Goal: Task Accomplishment & Management: Use online tool/utility

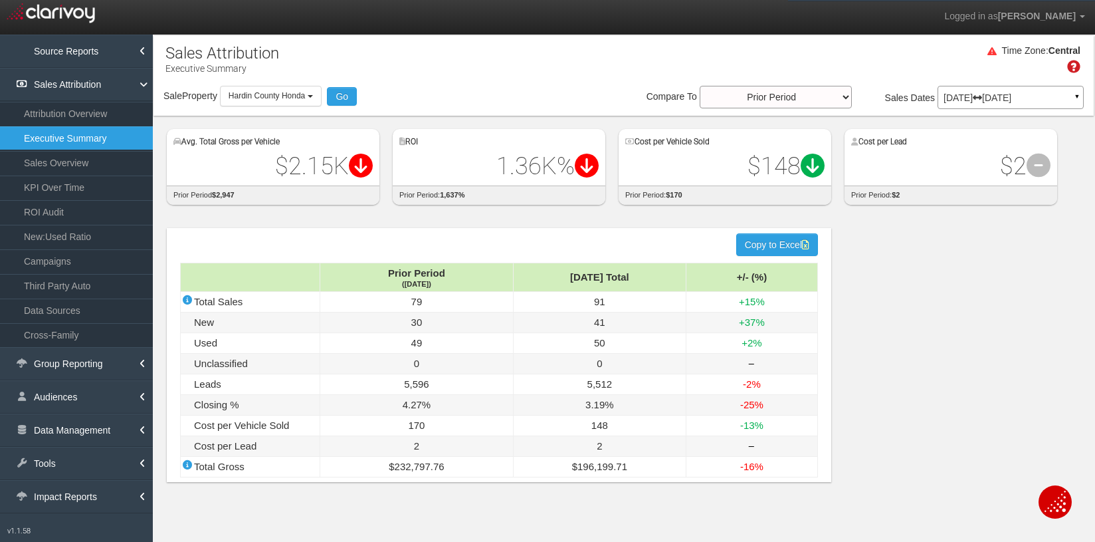
select select "object:14427"
click at [76, 188] on link "KPI Over Time" at bounding box center [76, 187] width 153 height 24
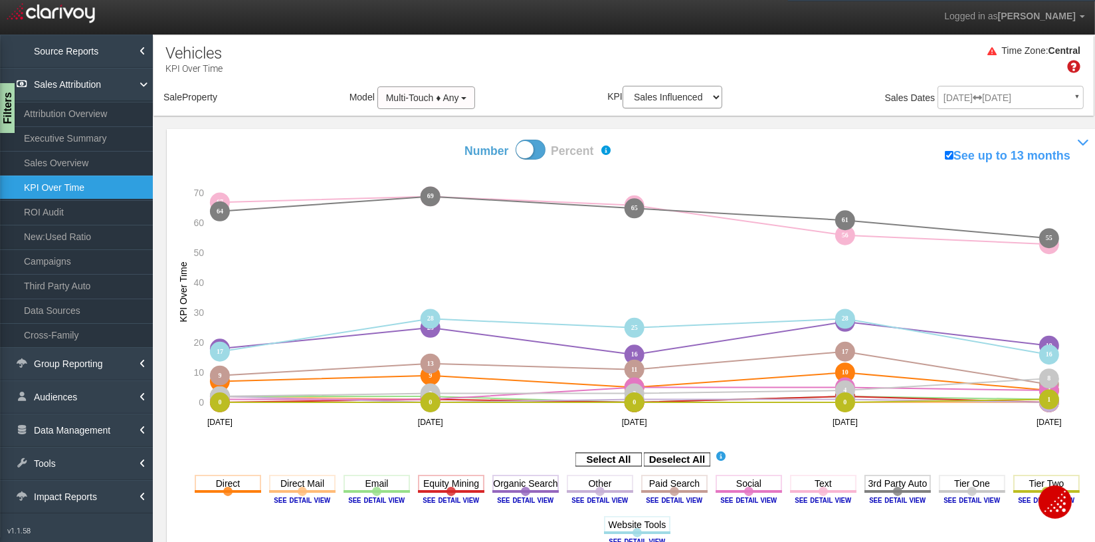
click at [905, 449] on aside "Select All Deselect All" at bounding box center [637, 460] width 914 height 22
select select "object:17068"
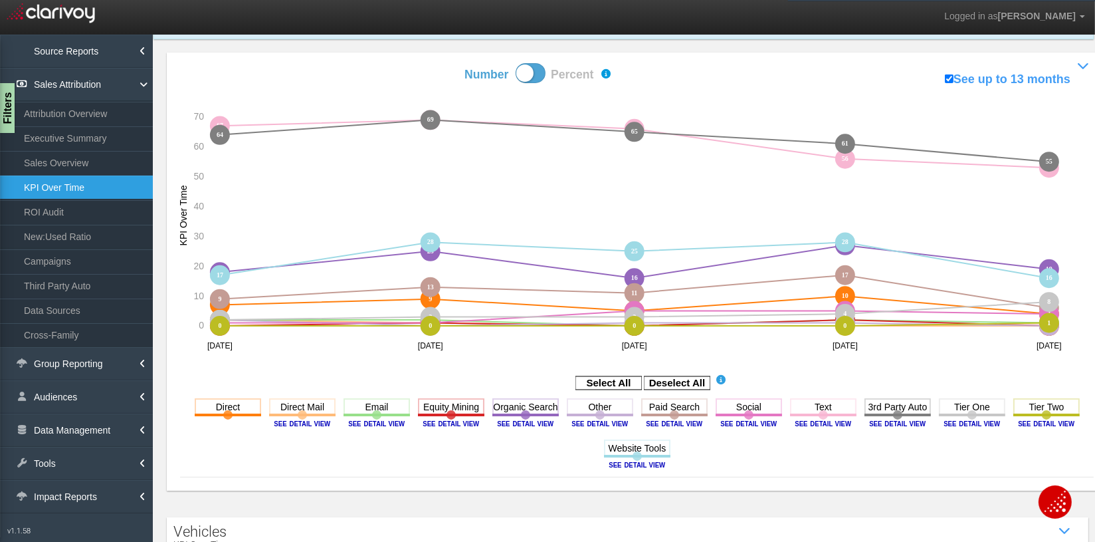
scroll to position [138, 0]
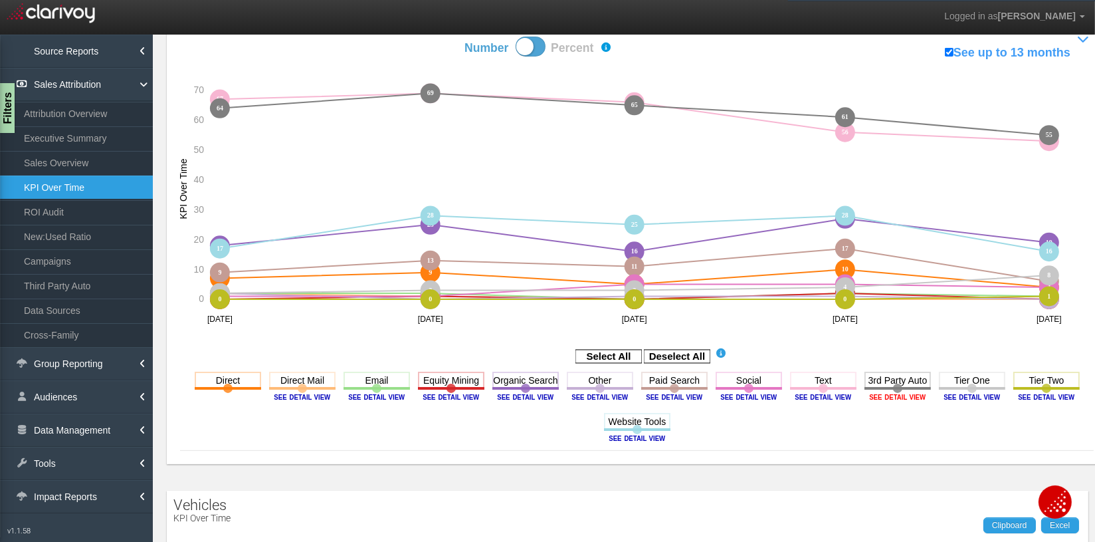
click at [887, 395] on image at bounding box center [898, 397] width 60 height 8
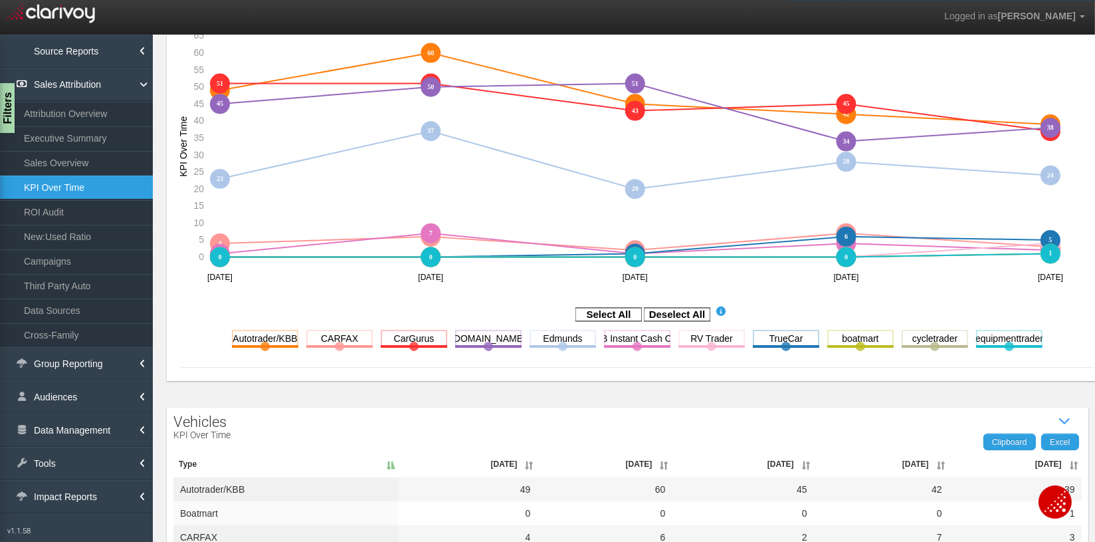
scroll to position [197, 0]
click at [77, 278] on link "Third Party Auto" at bounding box center [76, 286] width 153 height 24
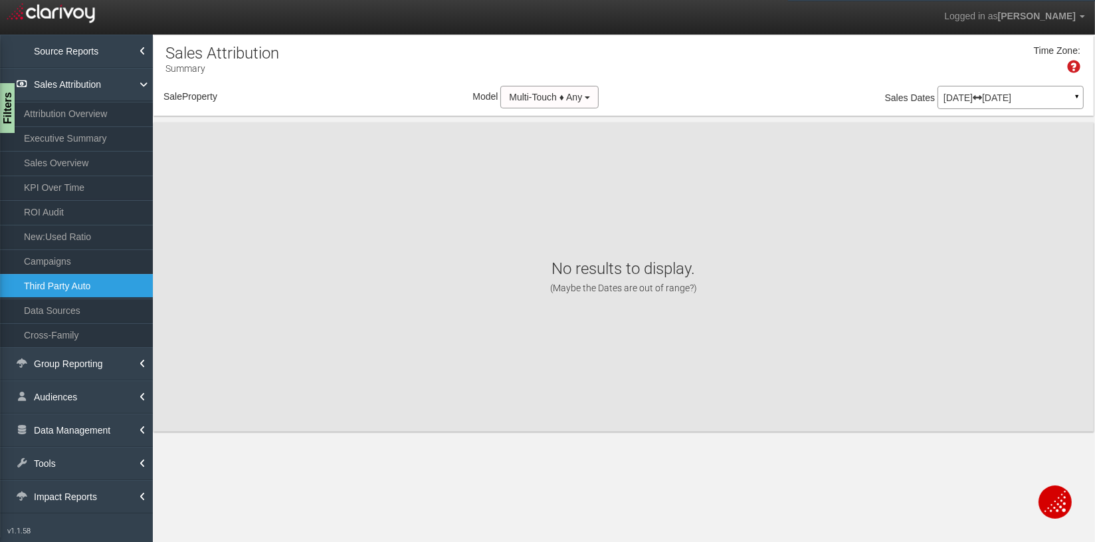
click at [84, 288] on link "Third Party Auto" at bounding box center [76, 286] width 153 height 24
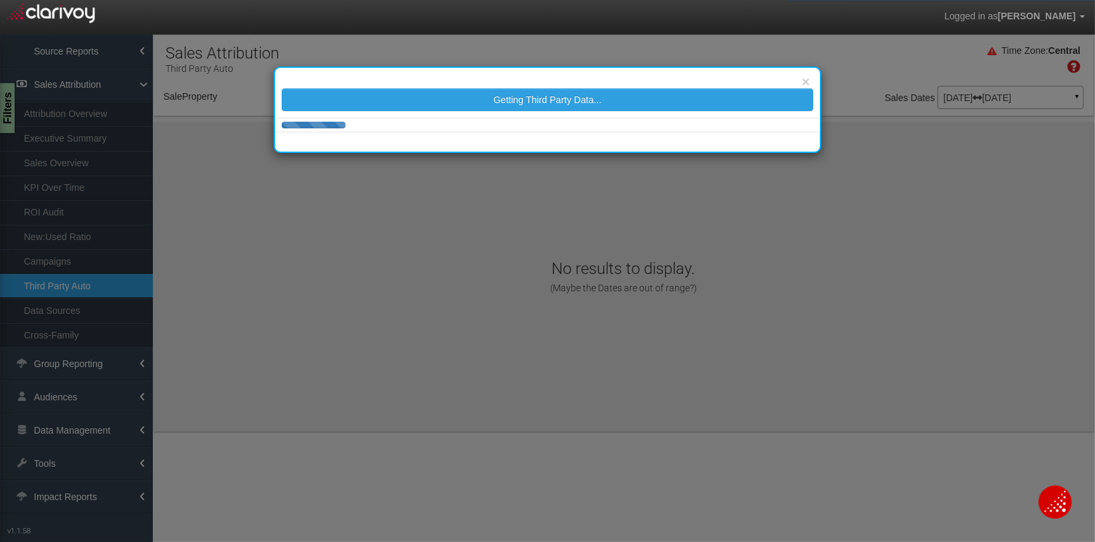
select select "object:19742"
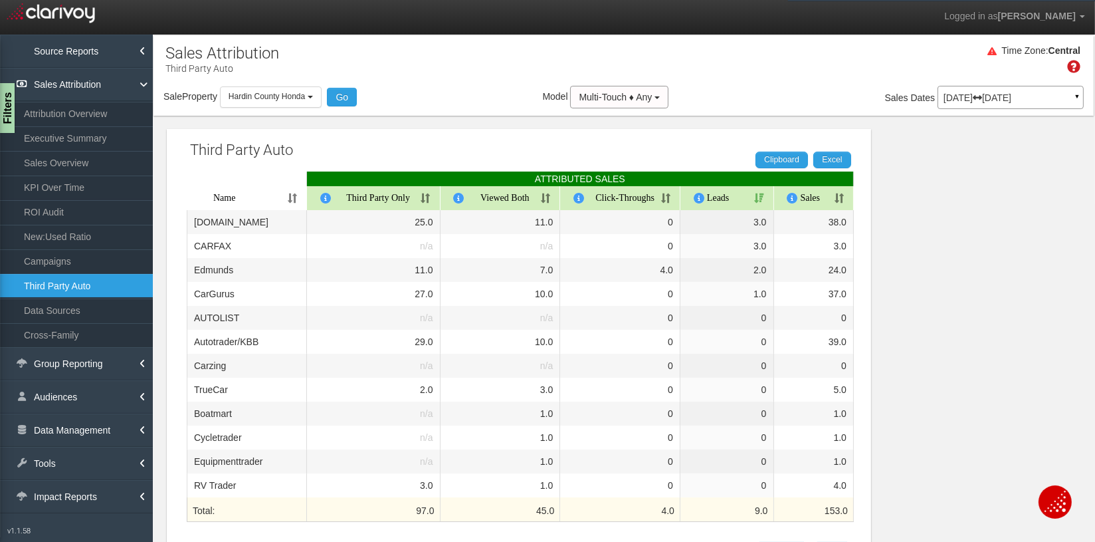
click at [838, 195] on th "Sales" at bounding box center [814, 198] width 80 height 24
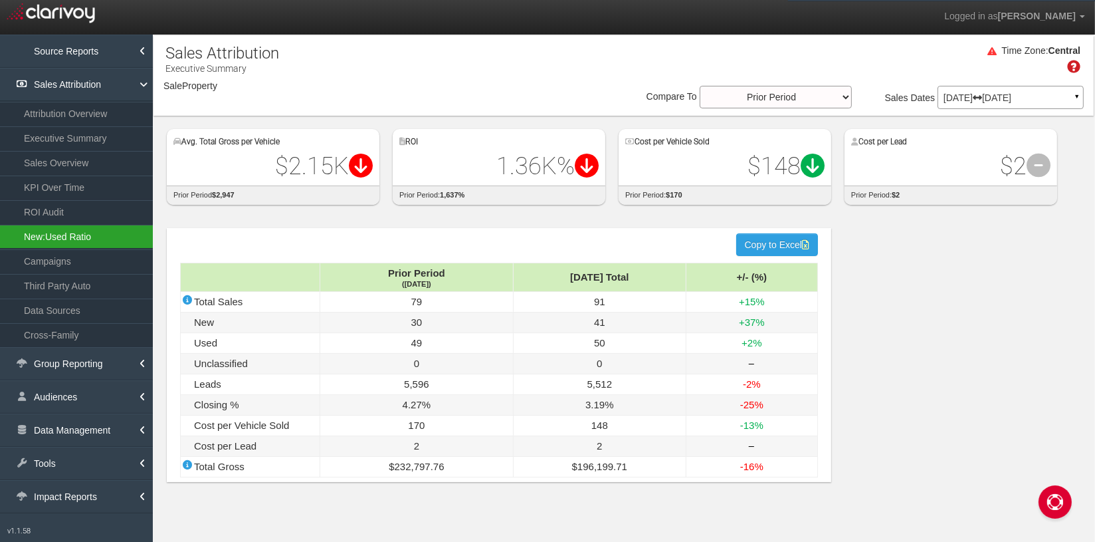
select select "object:1454"
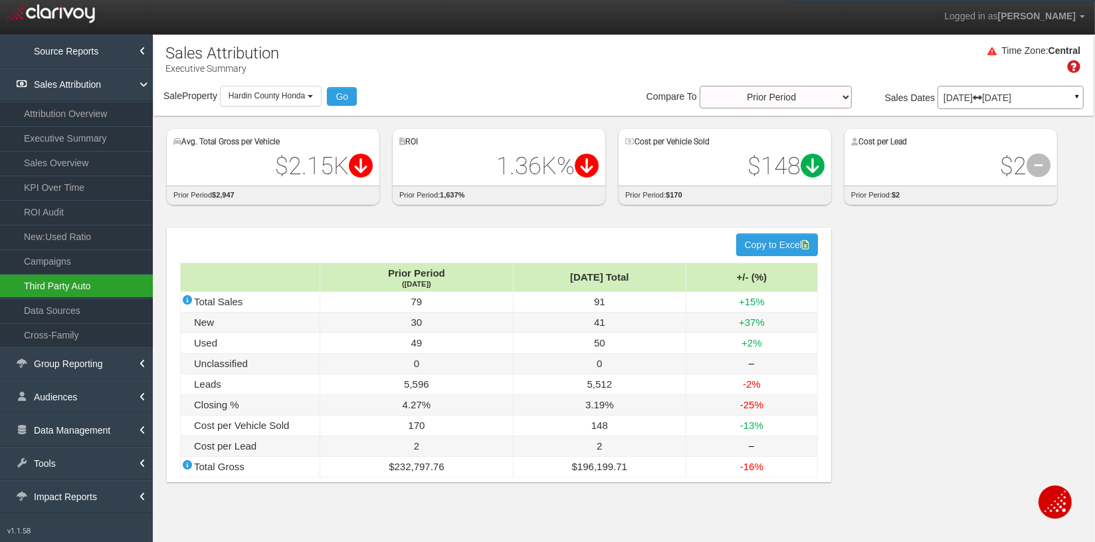
click at [92, 288] on link "Third Party Auto" at bounding box center [76, 286] width 153 height 24
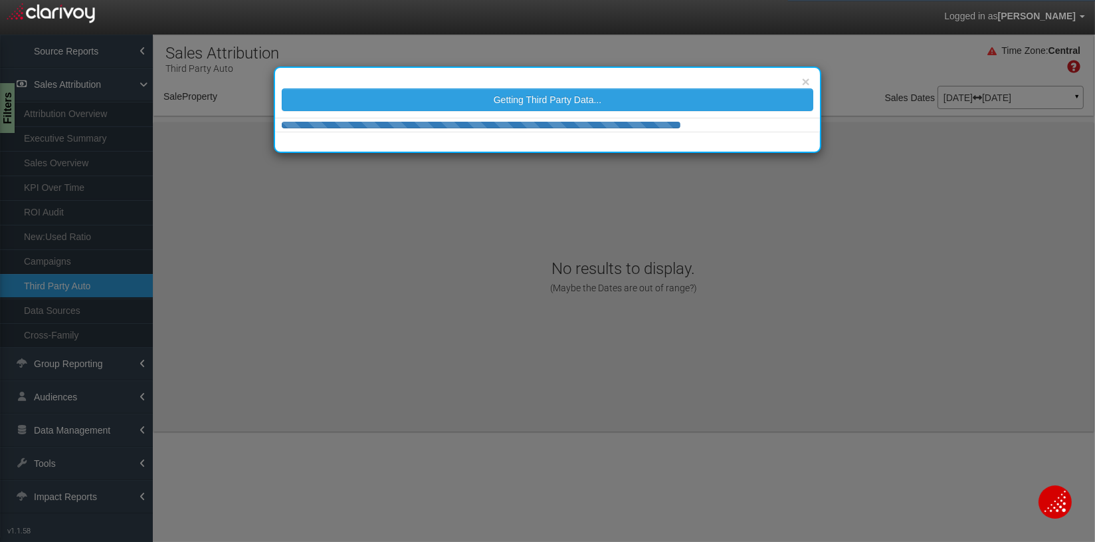
select select "object:4048"
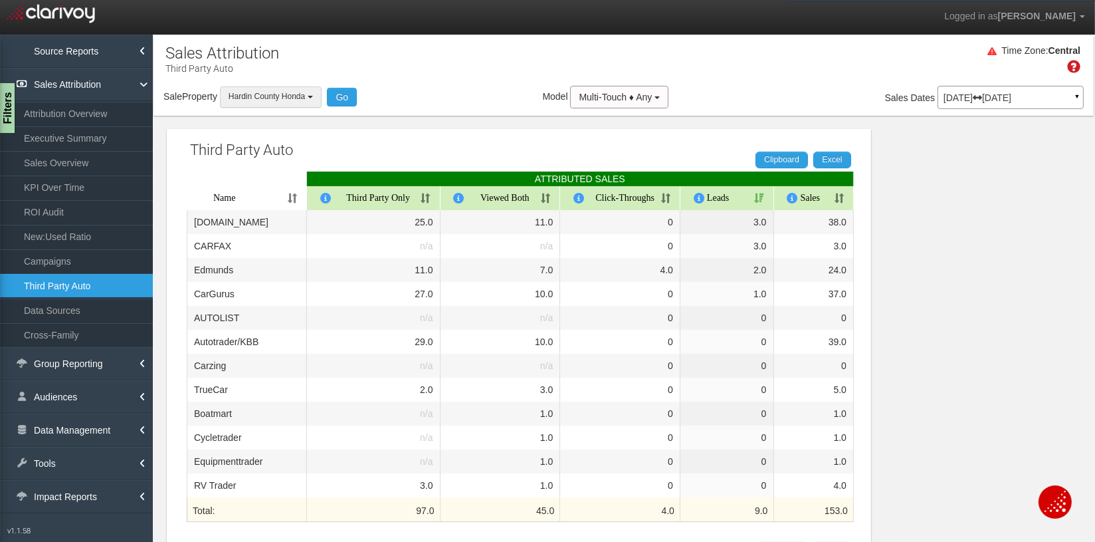
click at [269, 102] on button "Hardin County Honda" at bounding box center [271, 96] width 102 height 21
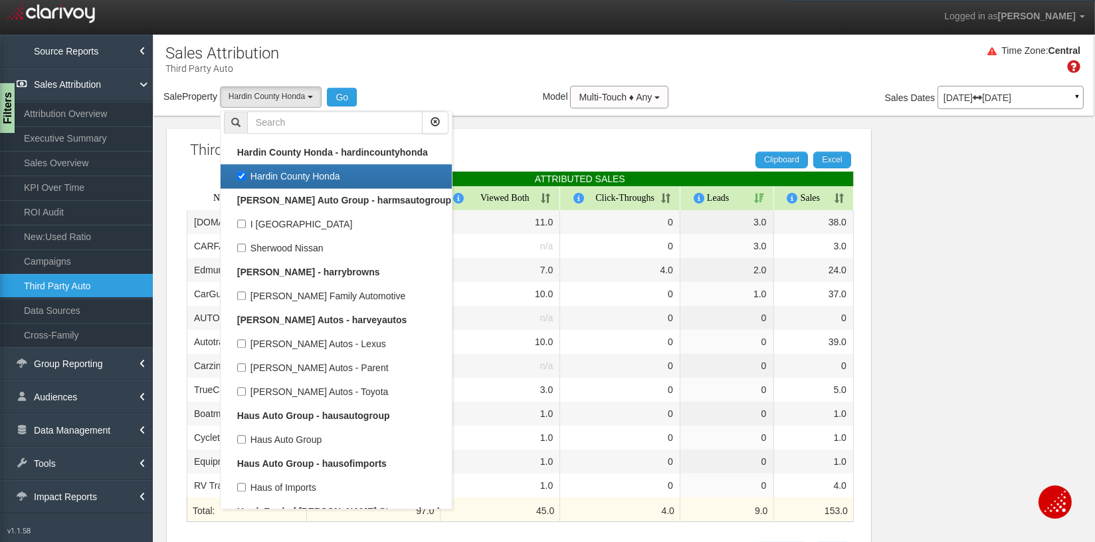
click at [302, 173] on label "Hardin County Honda" at bounding box center [336, 176] width 225 height 17
click at [246, 173] on input "Hardin County Honda" at bounding box center [241, 175] width 9 height 9
checkbox input "false"
select select
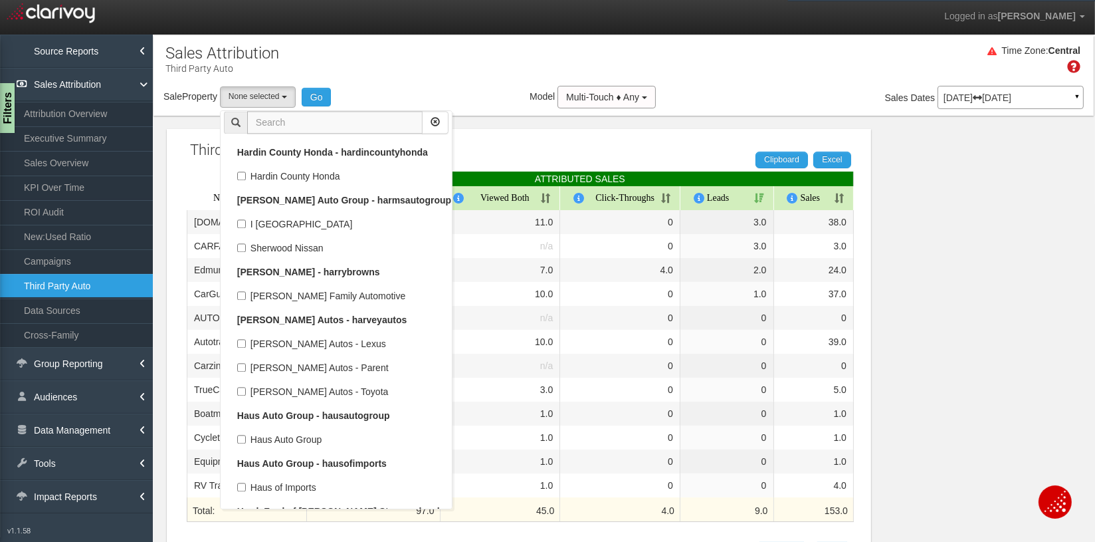
click at [290, 123] on input "text" at bounding box center [334, 122] width 175 height 23
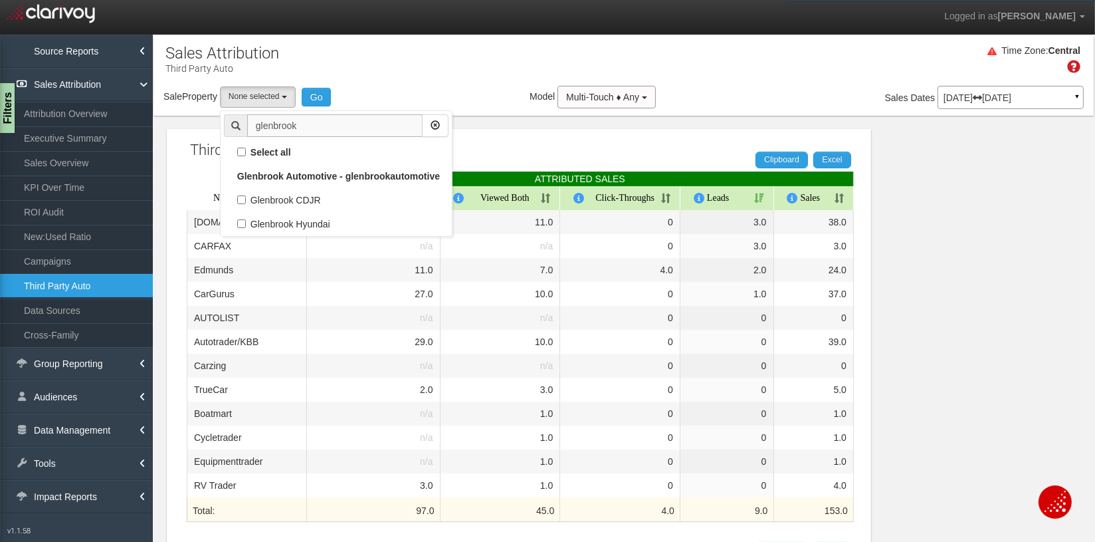
scroll to position [0, 0]
type input "glenbrook"
click at [312, 204] on label "Glenbrook CDJR" at bounding box center [336, 199] width 225 height 17
click at [246, 204] on input "Glenbrook CDJR" at bounding box center [241, 199] width 9 height 9
checkbox input "true"
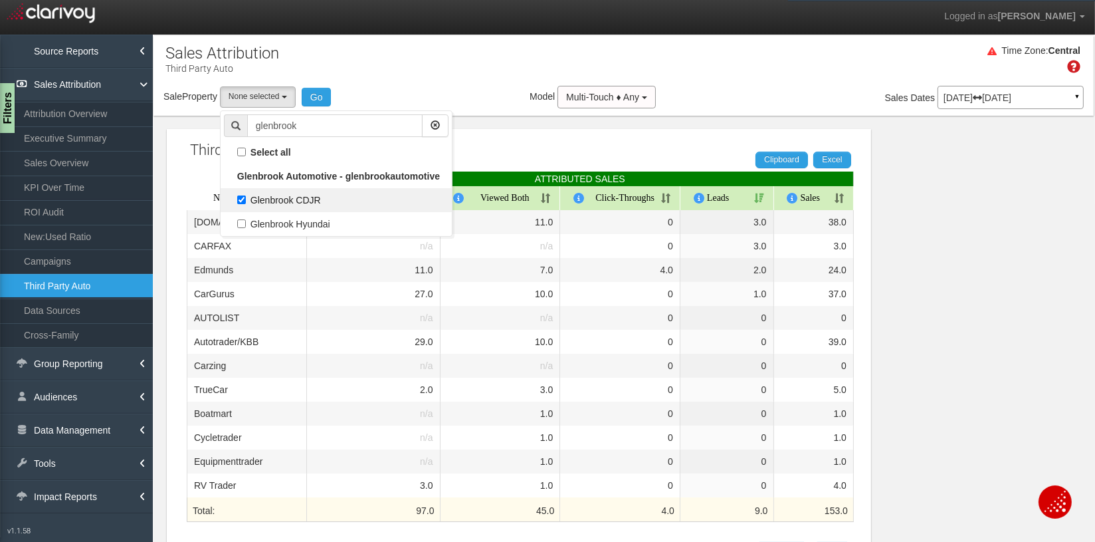
select select "object:3977"
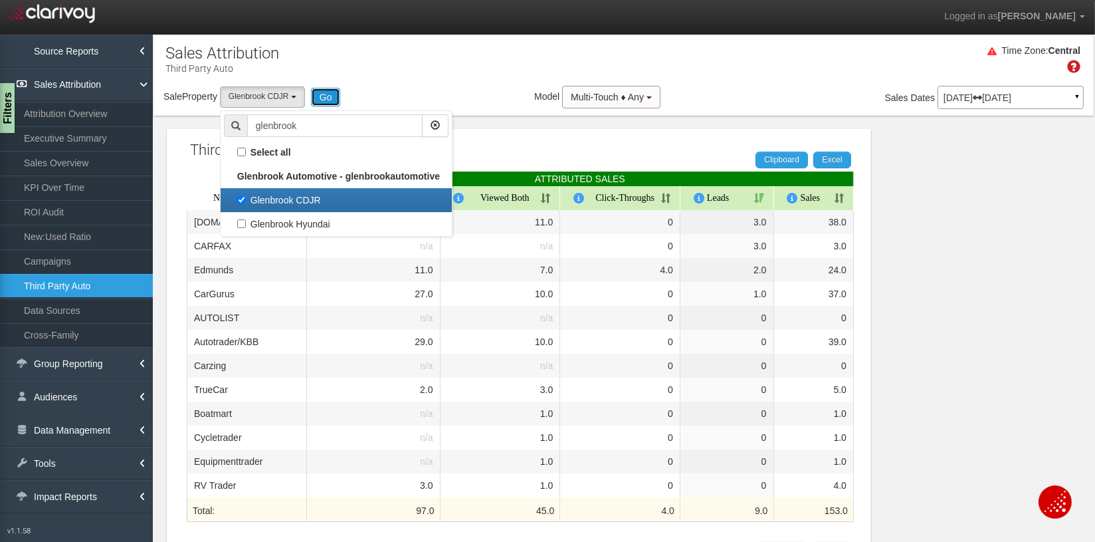
click at [328, 97] on button "Go" at bounding box center [326, 97] width 30 height 19
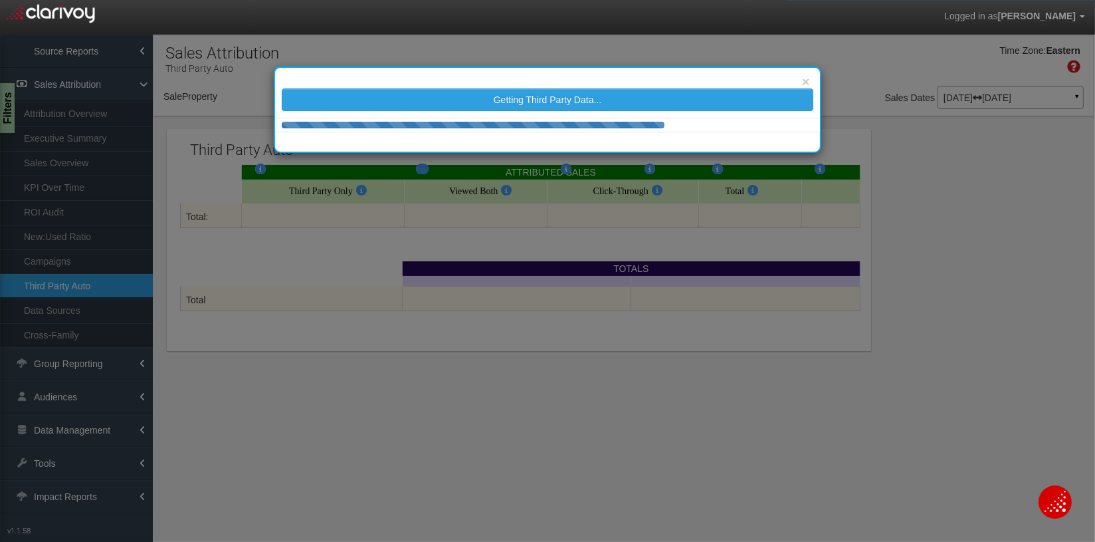
select select "object:6584"
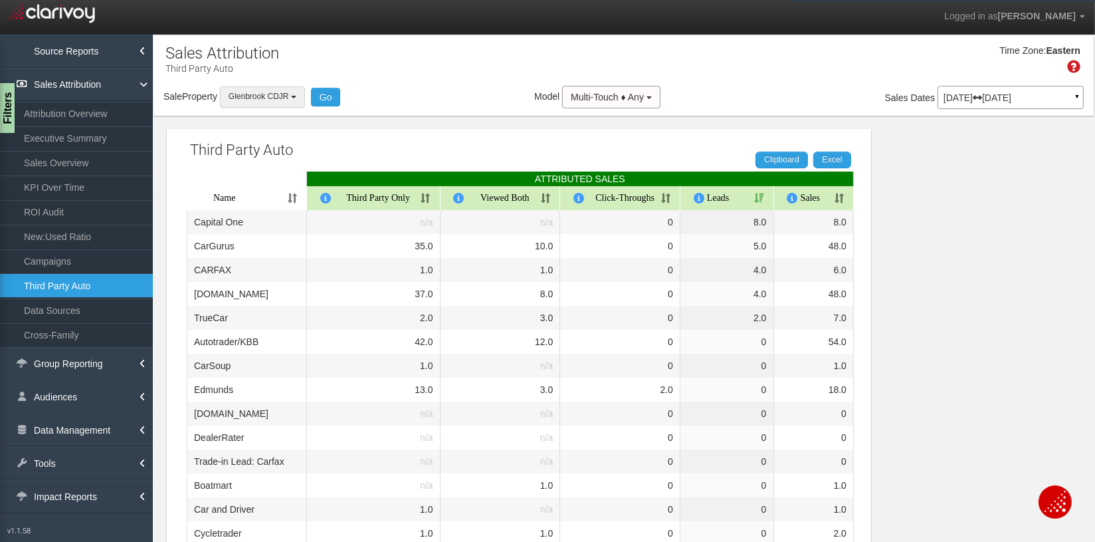
click at [261, 94] on span "Glenbrook CDJR" at bounding box center [259, 96] width 60 height 9
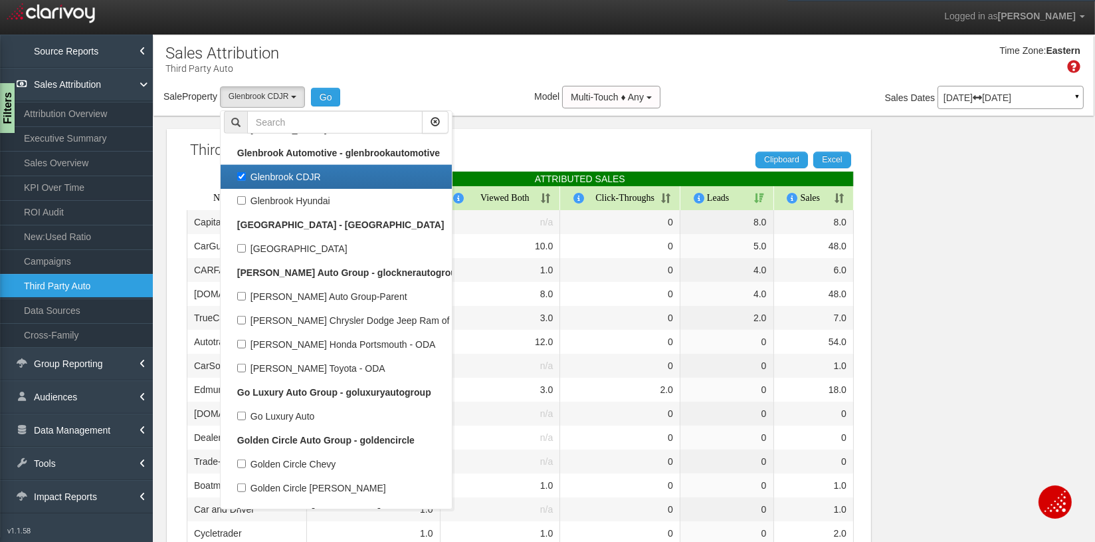
click at [274, 170] on label "Glenbrook CDJR" at bounding box center [336, 176] width 225 height 17
click at [246, 172] on input "Glenbrook CDJR" at bounding box center [241, 176] width 9 height 9
checkbox input "false"
select select
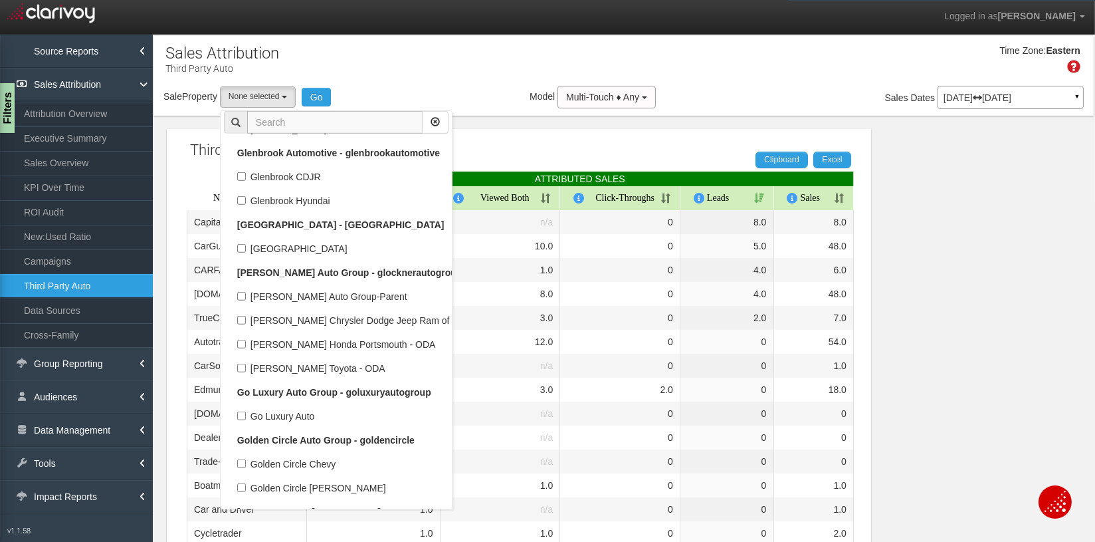
scroll to position [15211, 0]
click at [271, 123] on input "text" at bounding box center [334, 122] width 175 height 23
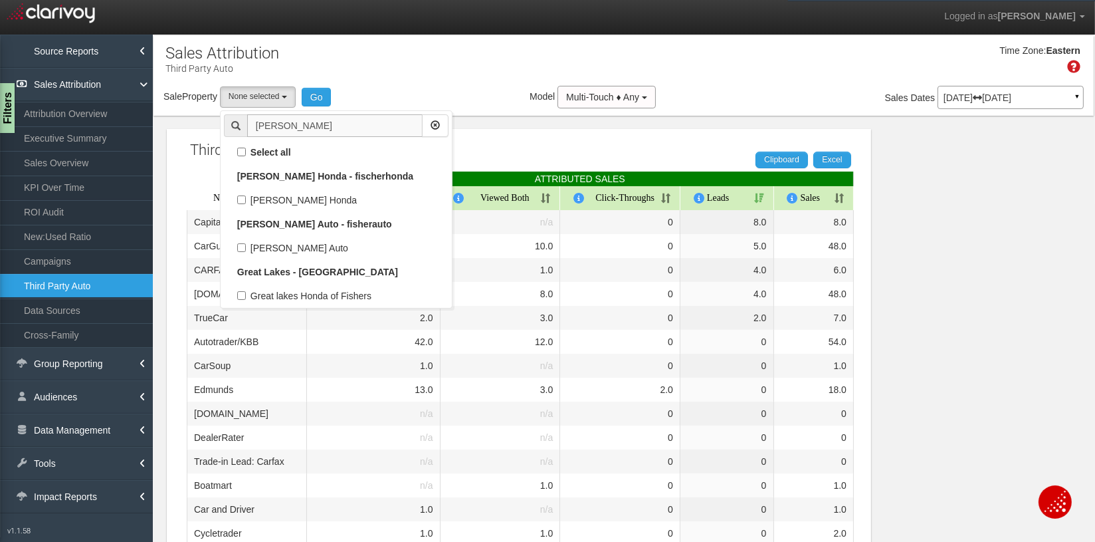
scroll to position [0, 0]
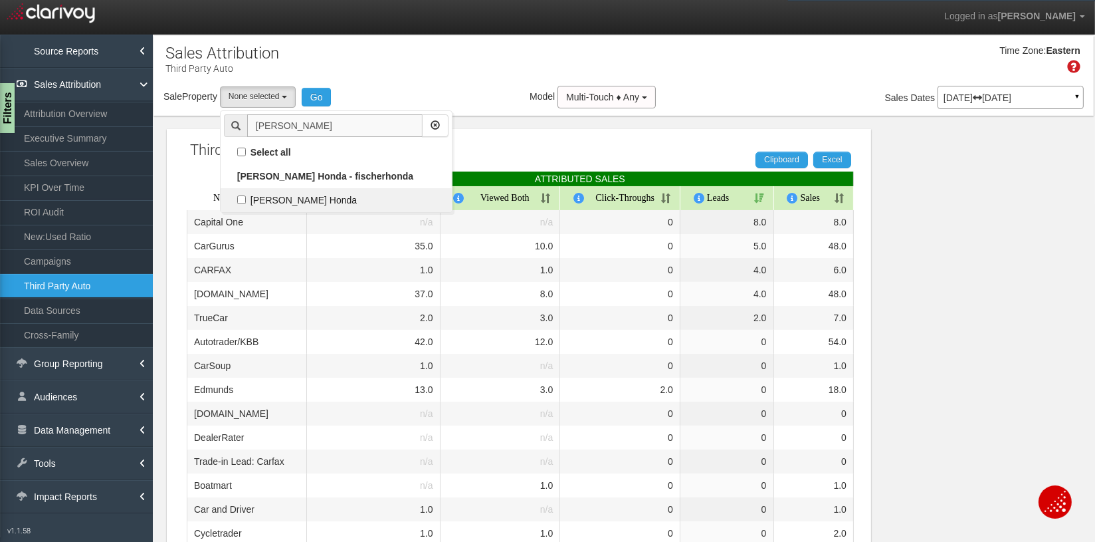
type input "fischer"
click at [279, 201] on label "[PERSON_NAME] Honda" at bounding box center [336, 199] width 225 height 17
click at [246, 201] on input "[PERSON_NAME] Honda" at bounding box center [241, 199] width 9 height 9
checkbox input "true"
select select "object:6491"
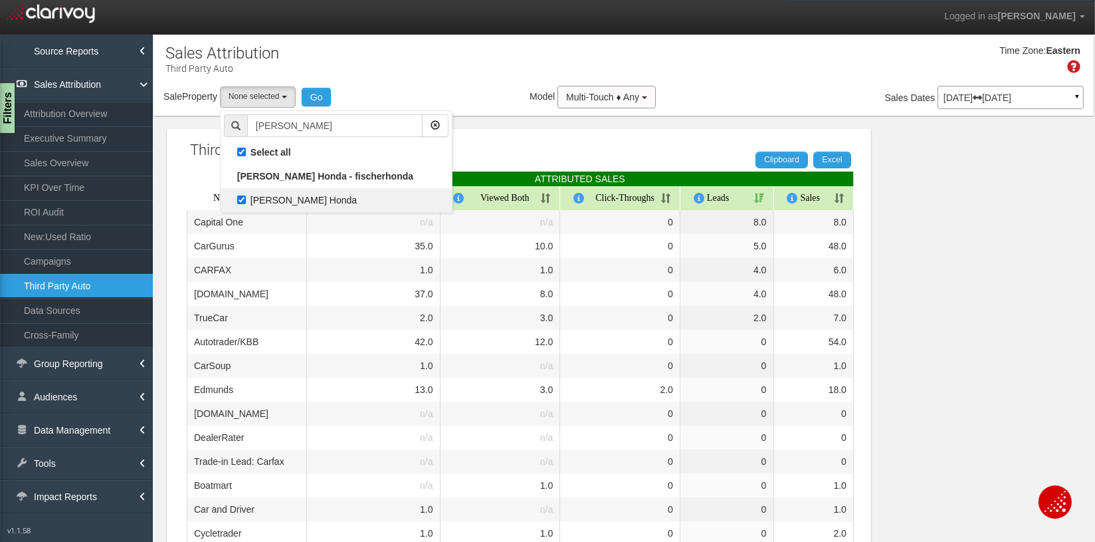
checkbox input "true"
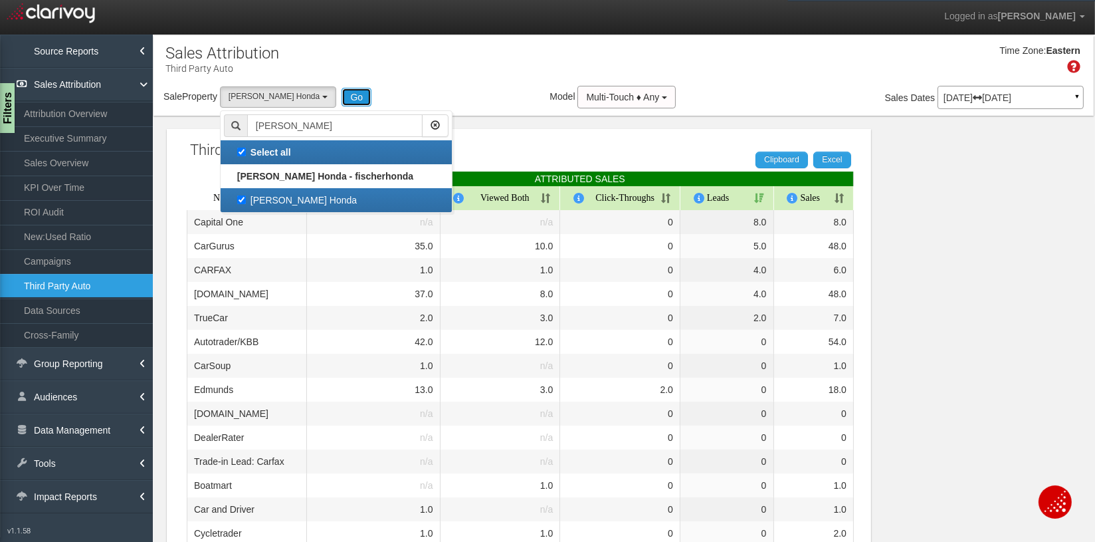
click at [342, 96] on button "Go" at bounding box center [357, 97] width 30 height 19
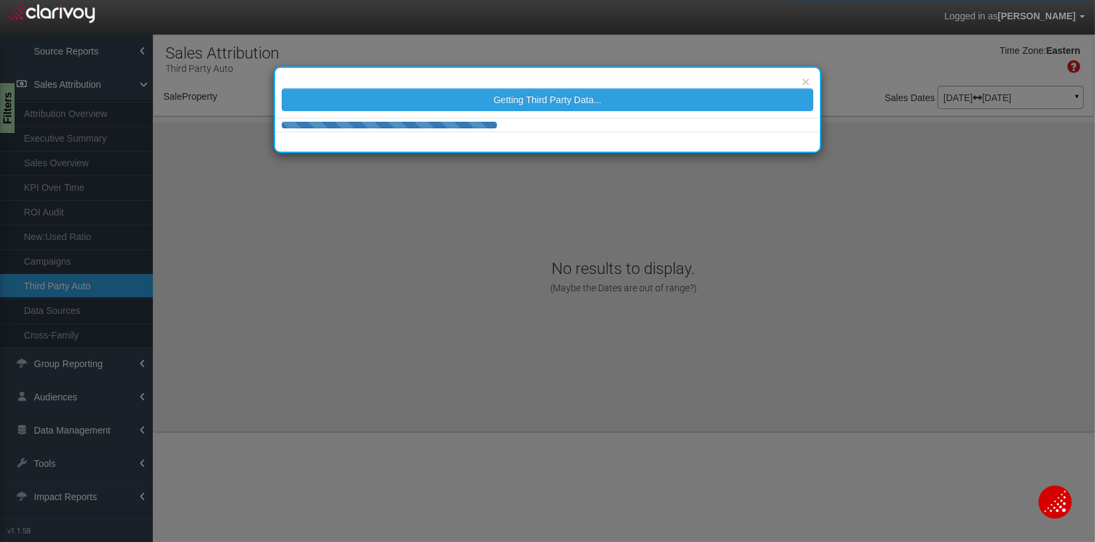
select select "object:9098"
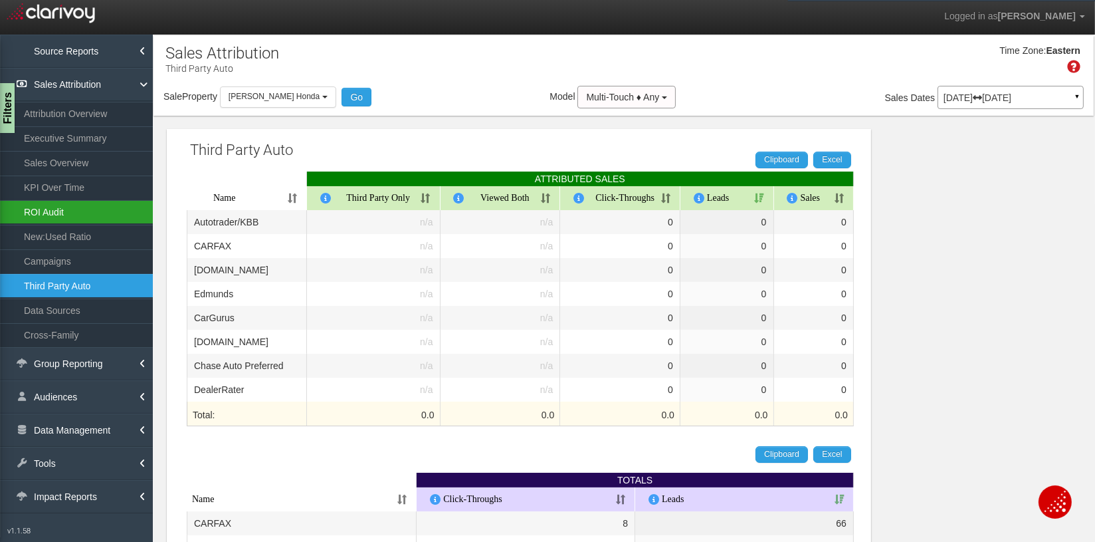
click at [53, 213] on link "ROI Audit" at bounding box center [76, 212] width 153 height 24
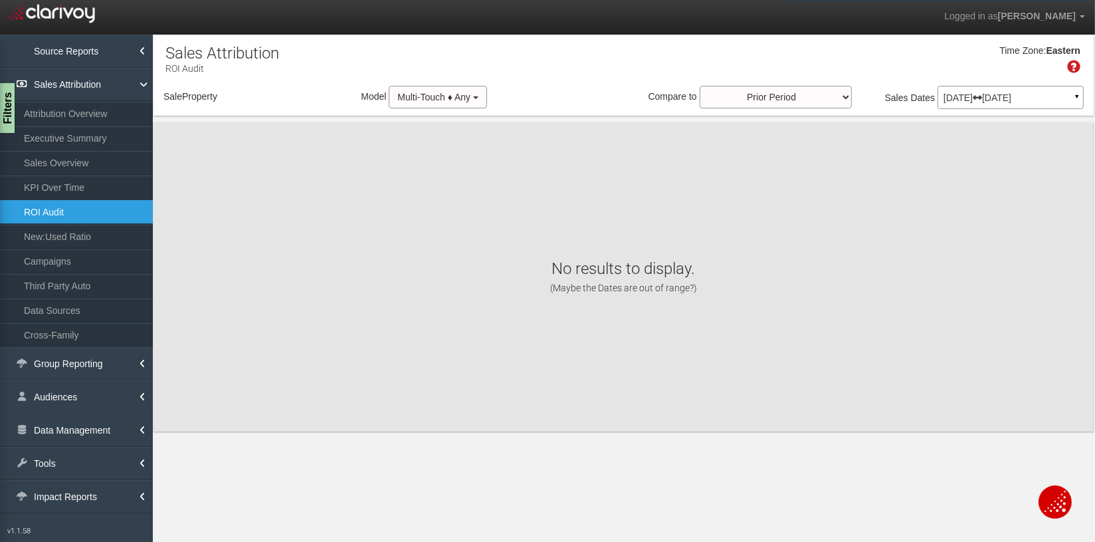
select select "object:11690"
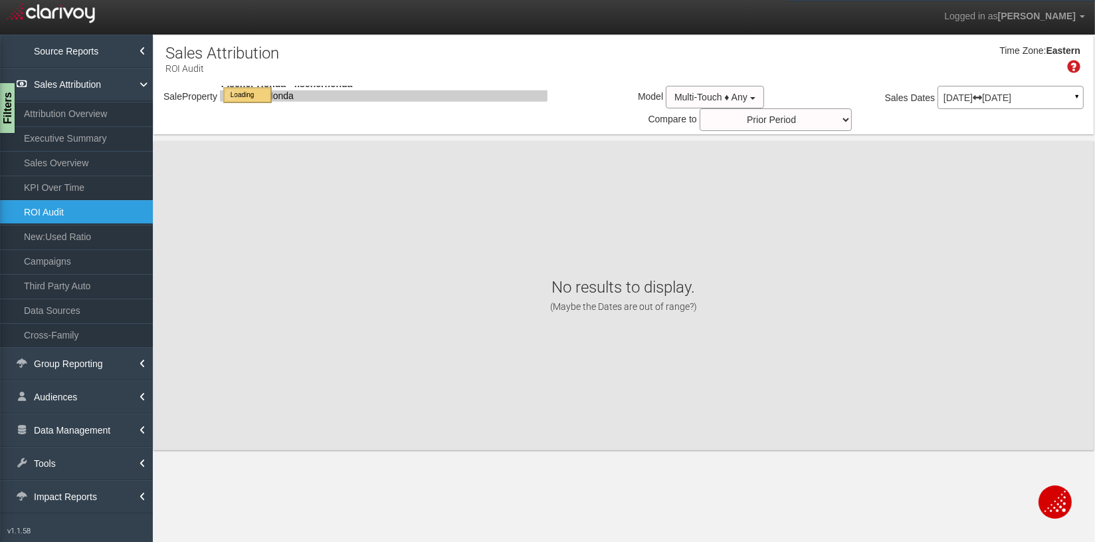
click at [965, 93] on p "Jul 01, 2025 Jul 31, 2025" at bounding box center [1011, 97] width 134 height 9
select select "object:11690"
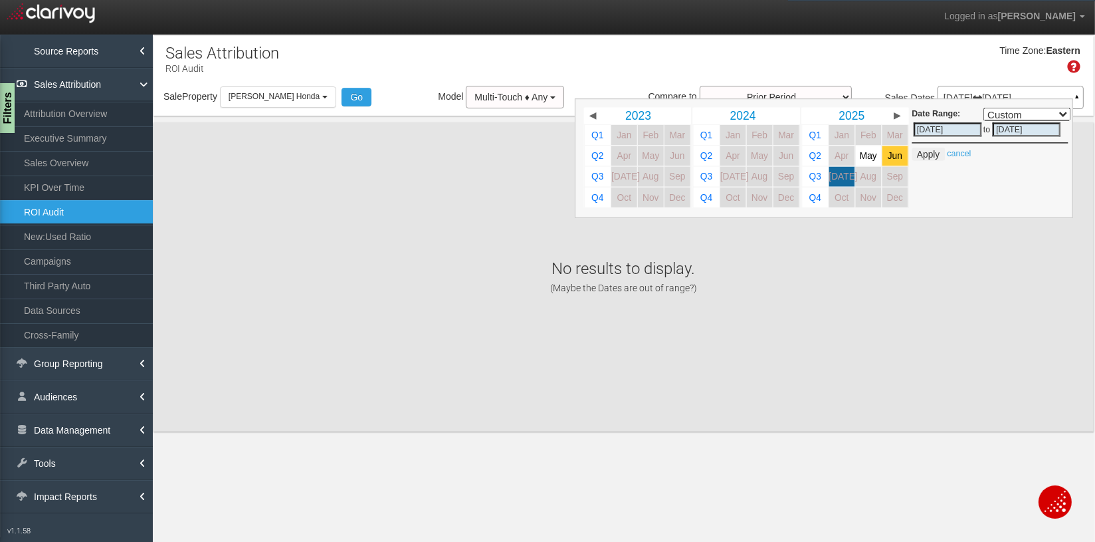
click at [894, 155] on span "Jun" at bounding box center [895, 156] width 15 height 10
select select ","
type input "06/01/2025"
type input "06/30/2025"
click at [925, 154] on button "Apply" at bounding box center [928, 154] width 33 height 13
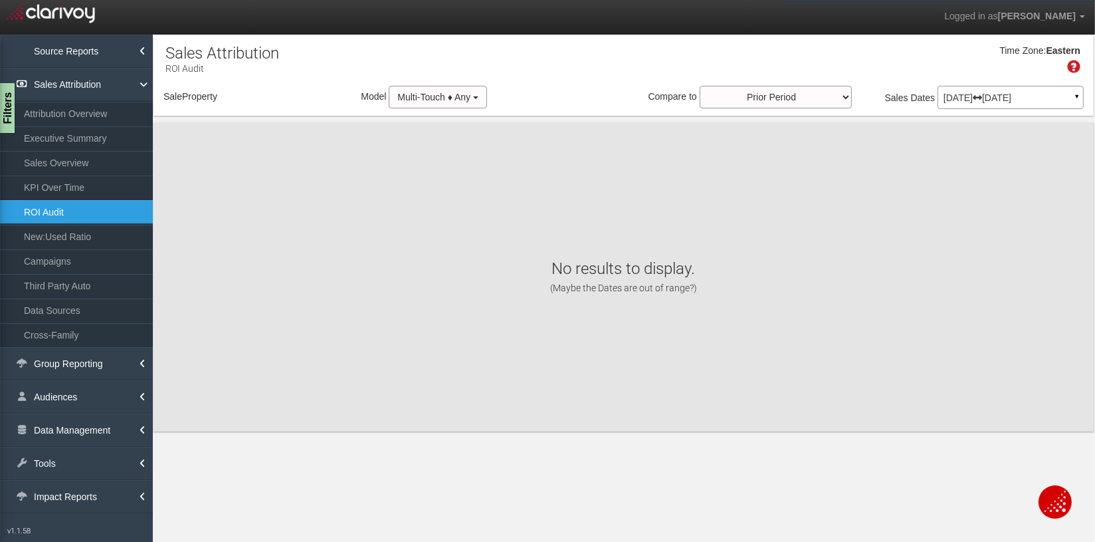
select select "object:14282"
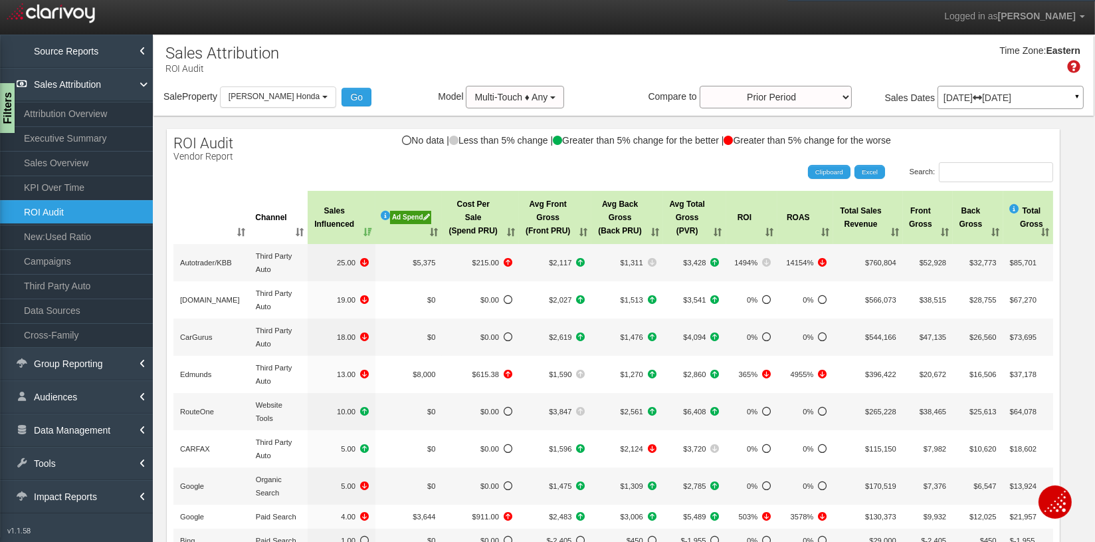
click at [411, 217] on div "Ad Spend" at bounding box center [410, 217] width 41 height 13
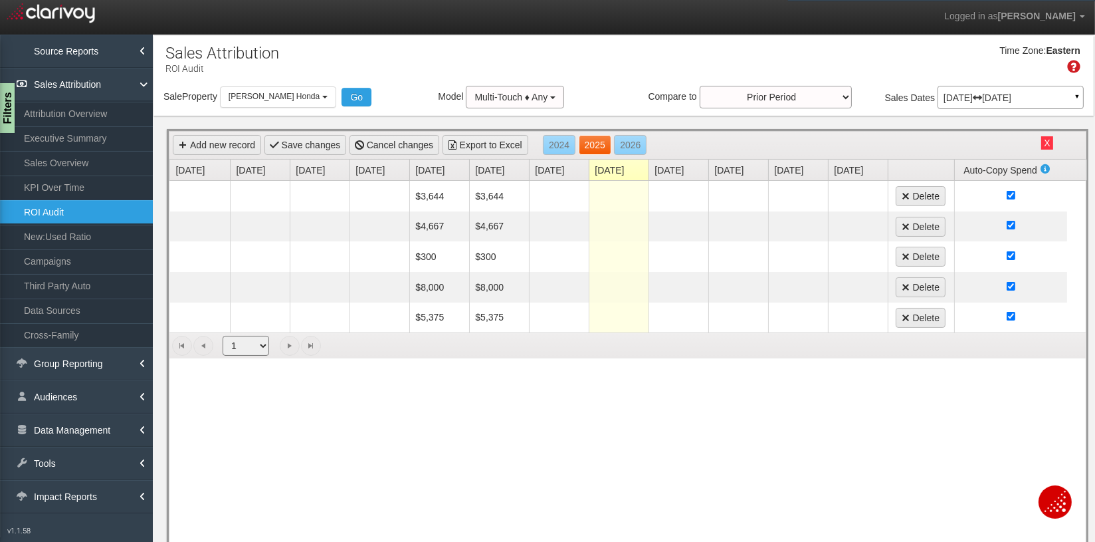
click at [597, 145] on link "2025" at bounding box center [595, 145] width 33 height 20
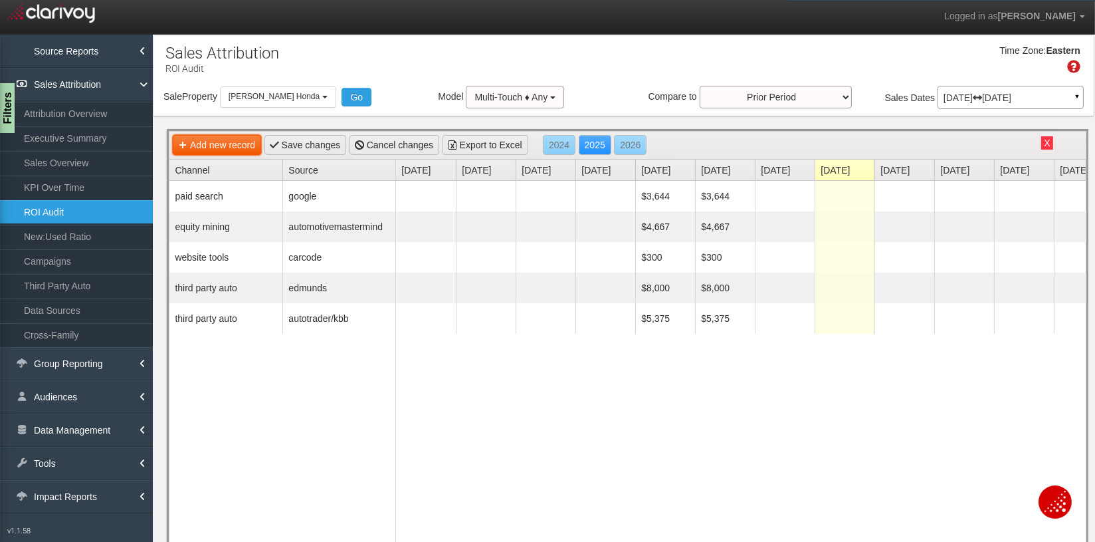
click at [221, 147] on link "Add new record" at bounding box center [217, 145] width 88 height 20
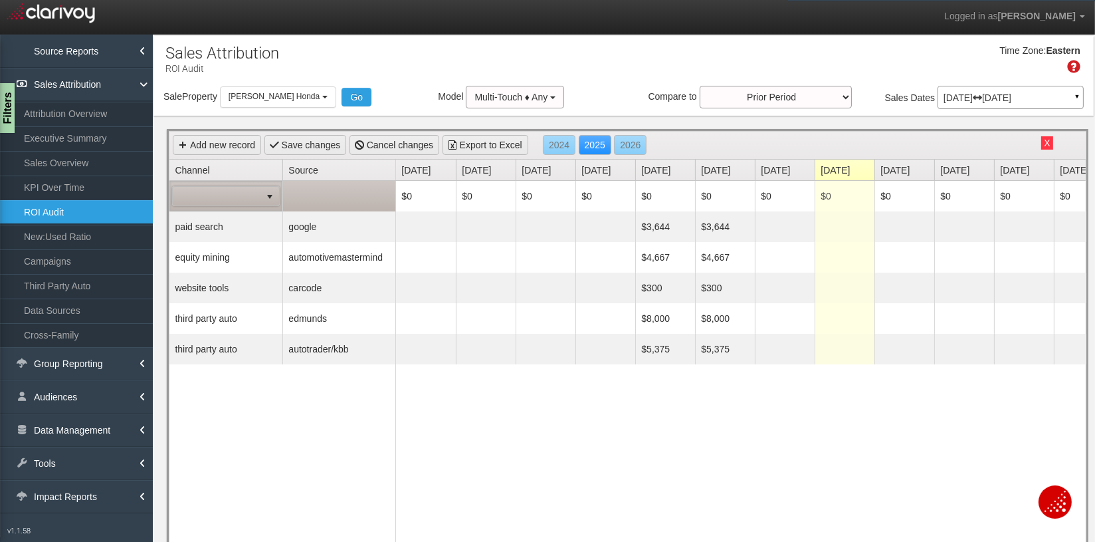
click at [216, 196] on span at bounding box center [217, 196] width 88 height 19
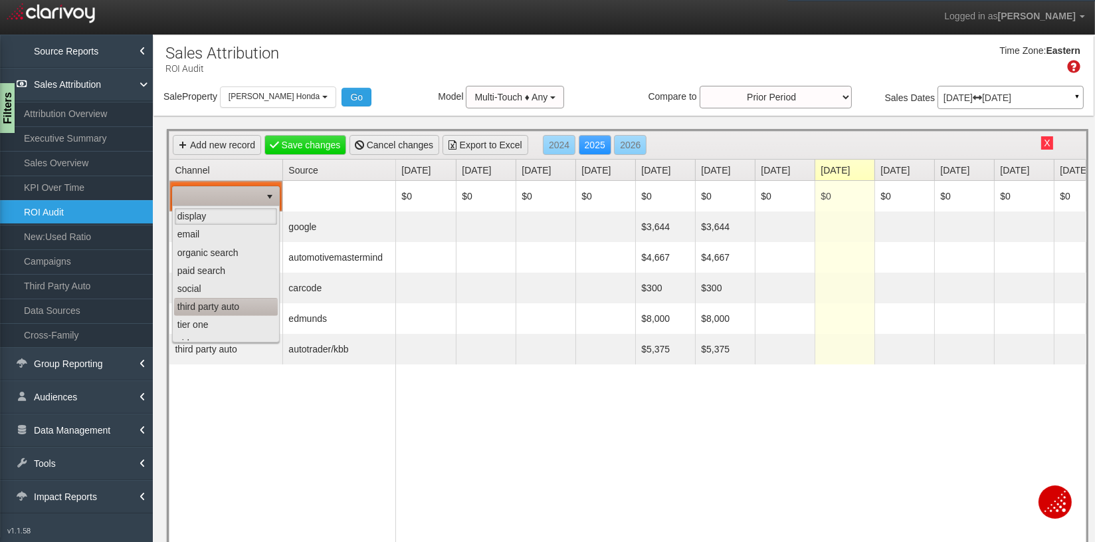
click at [221, 306] on li "third party auto" at bounding box center [226, 307] width 104 height 18
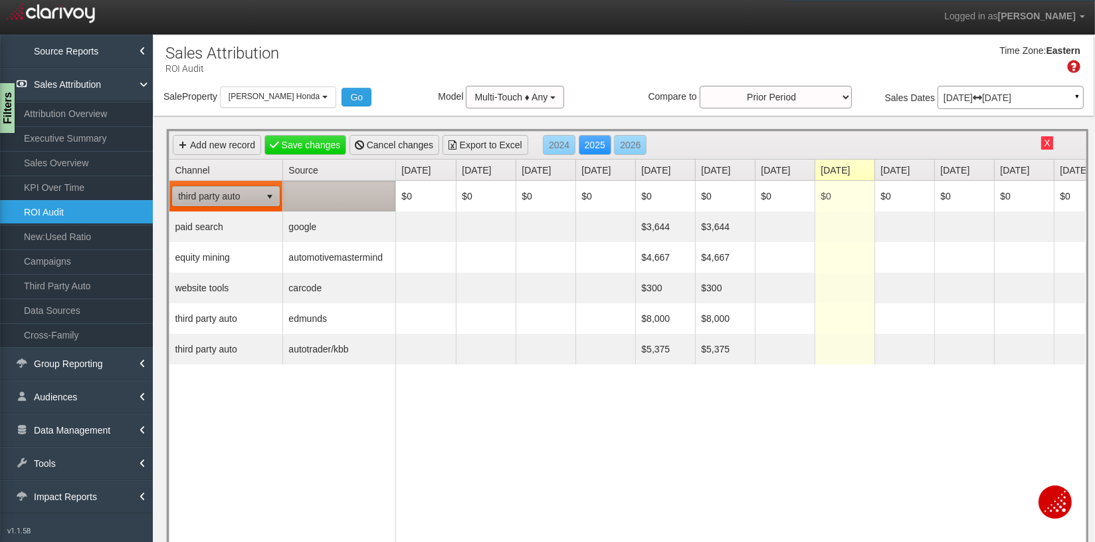
click at [332, 186] on td at bounding box center [338, 196] width 113 height 31
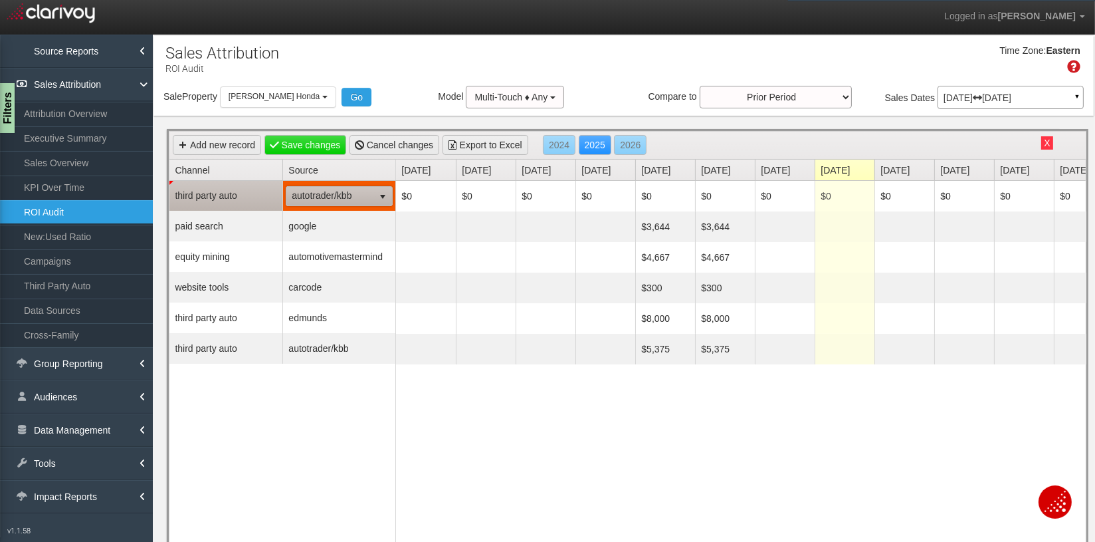
click at [332, 195] on span "autotrader/kbb" at bounding box center [329, 196] width 87 height 19
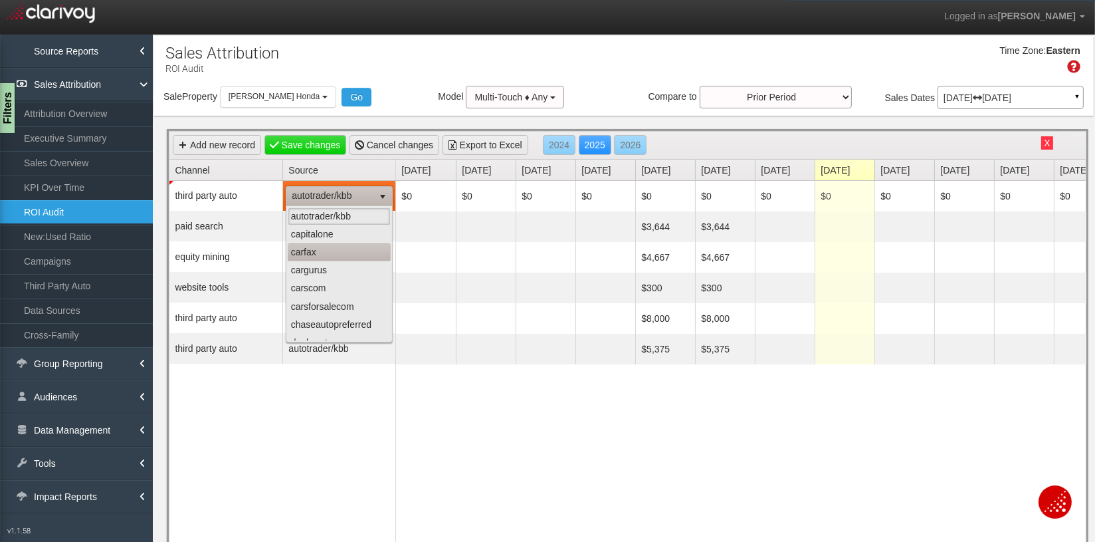
click at [320, 253] on li "carfax" at bounding box center [339, 252] width 103 height 18
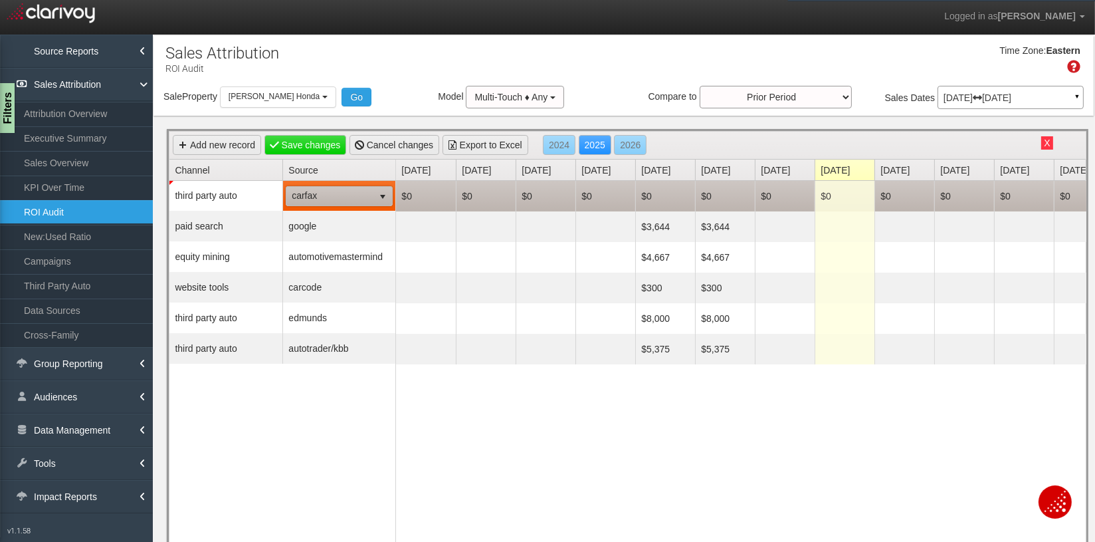
click at [652, 193] on td "$0" at bounding box center [665, 196] width 60 height 31
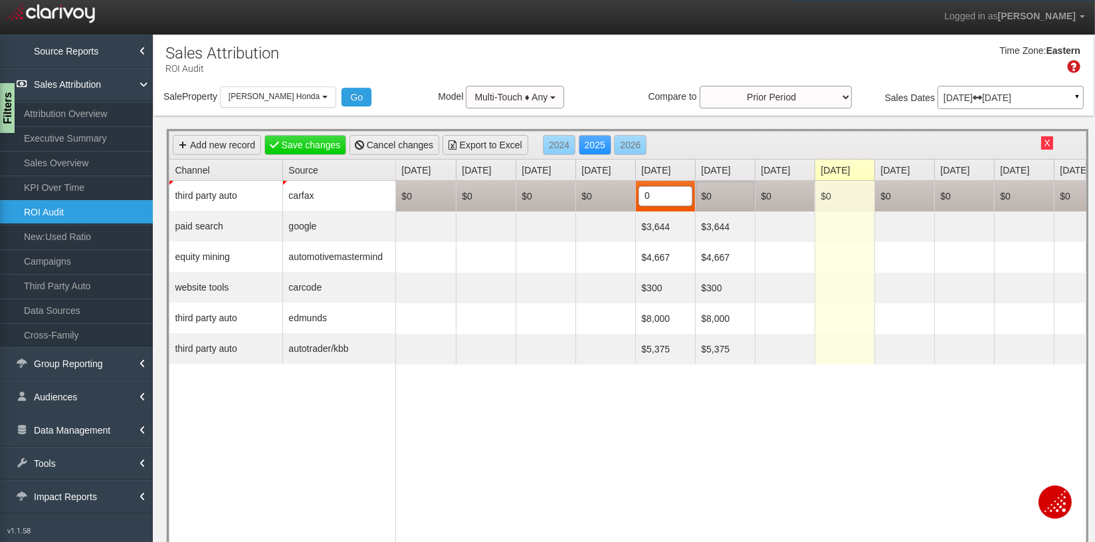
click at [728, 195] on td "$0" at bounding box center [725, 196] width 60 height 31
type input "2092"
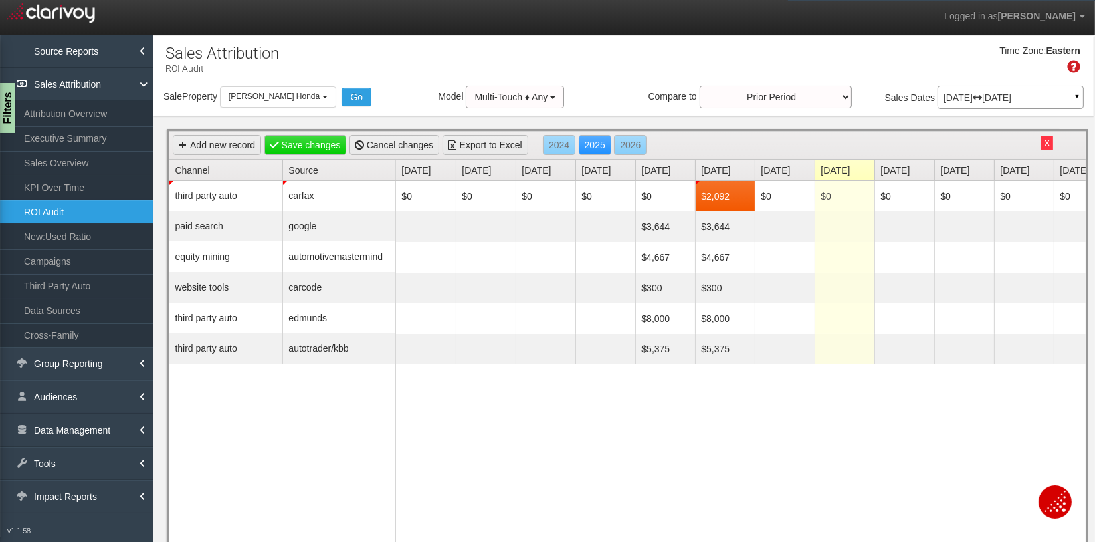
click at [787, 422] on div "$0 $0 $0 $0 $0 $2,092 $0 $0 $0 $0 $0 $0 Delete $3,644 $3,644 Delete $4,667 $4,6…" at bounding box center [741, 376] width 691 height 391
click at [311, 148] on link "Save changes" at bounding box center [306, 145] width 82 height 20
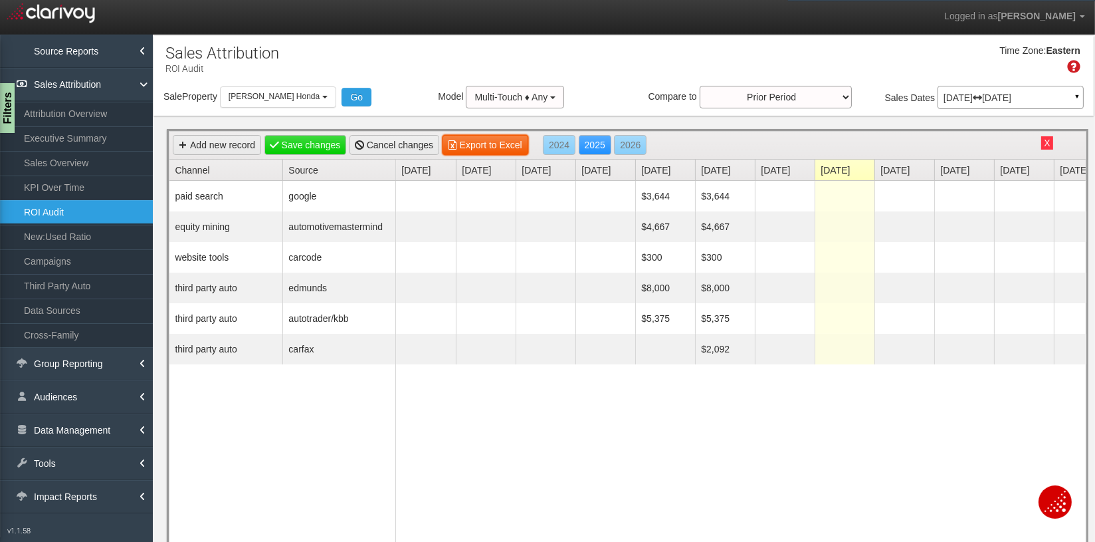
click at [503, 148] on link "Export to Excel" at bounding box center [486, 145] width 86 height 20
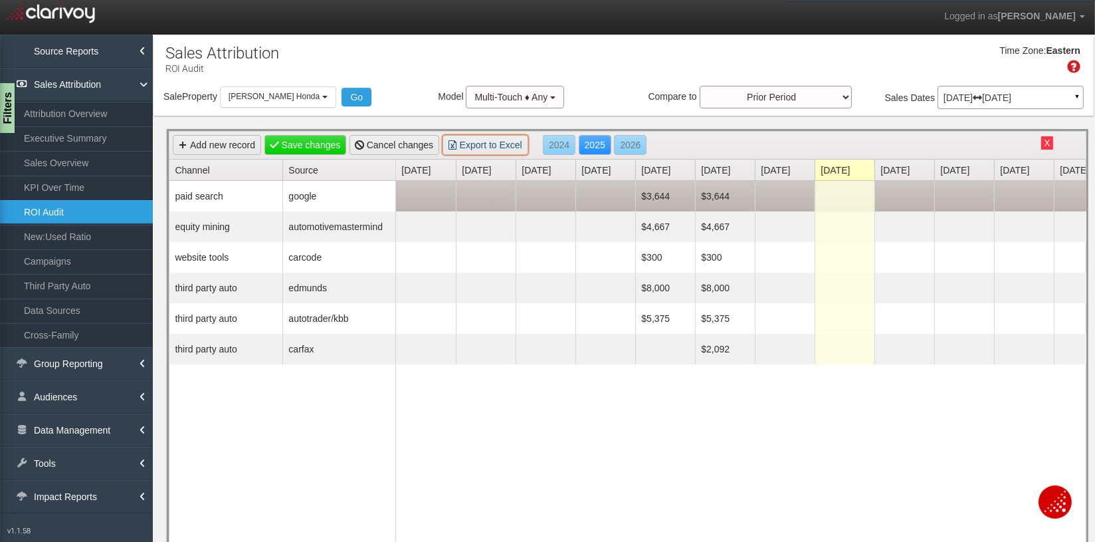
click at [778, 196] on td at bounding box center [785, 196] width 60 height 31
click at [845, 194] on td at bounding box center [845, 196] width 60 height 31
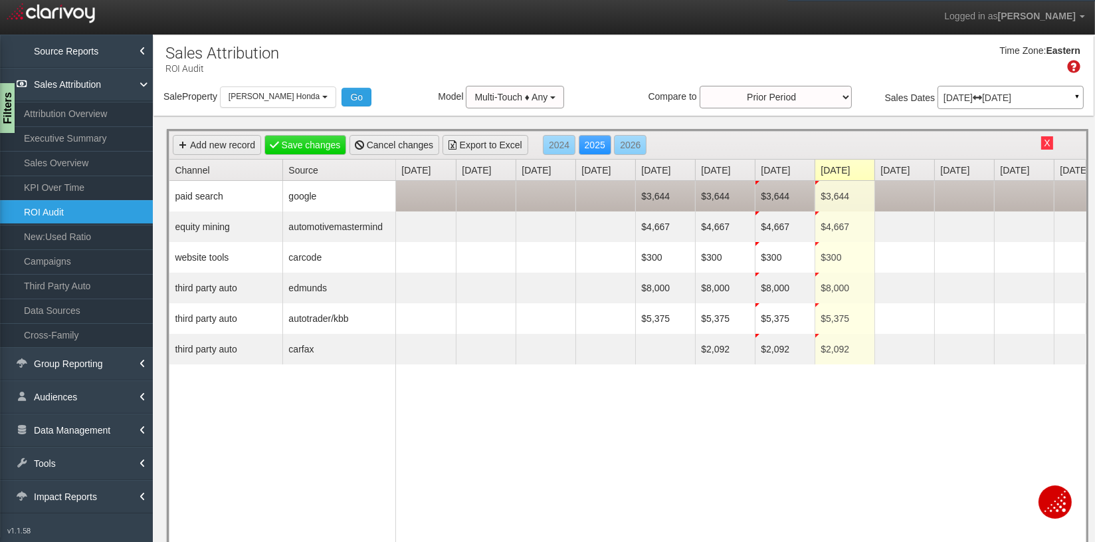
click at [895, 191] on td at bounding box center [905, 196] width 60 height 31
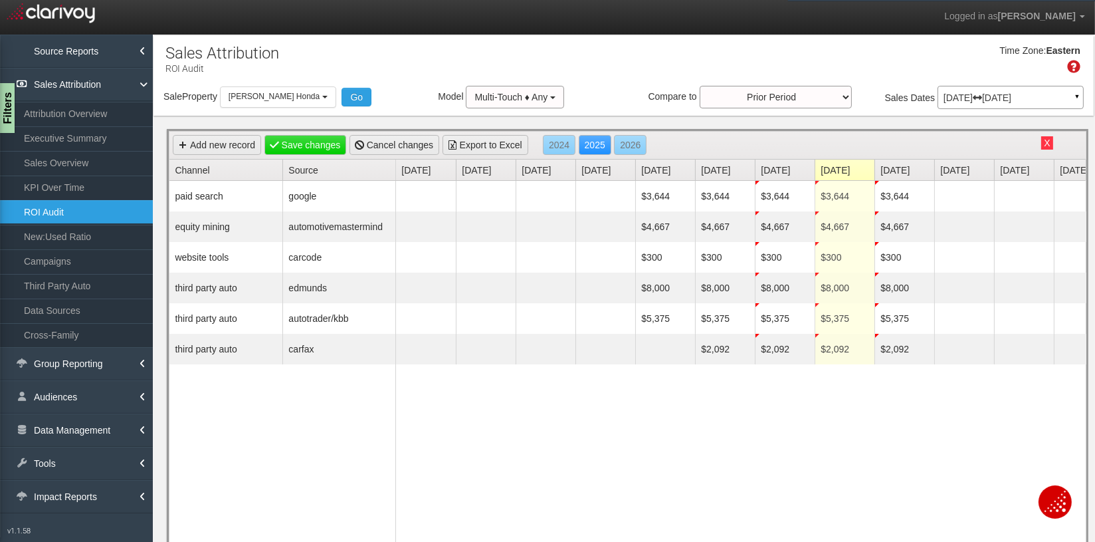
click at [671, 70] on div "Time Zone: Eastern" at bounding box center [624, 64] width 941 height 43
click at [302, 146] on link "Save changes" at bounding box center [306, 145] width 82 height 20
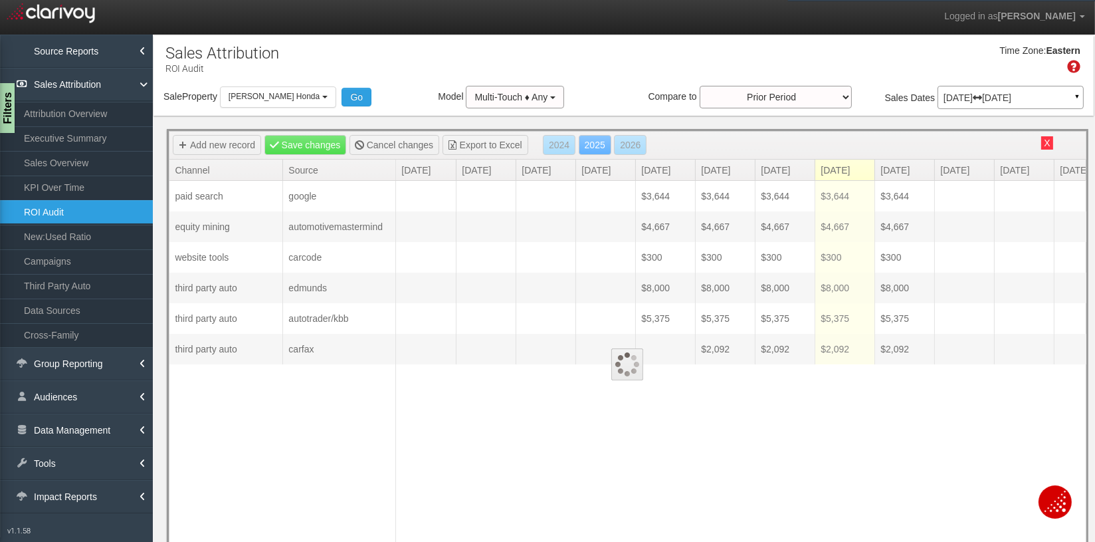
click at [374, 71] on div "Time Zone: Eastern" at bounding box center [624, 64] width 941 height 43
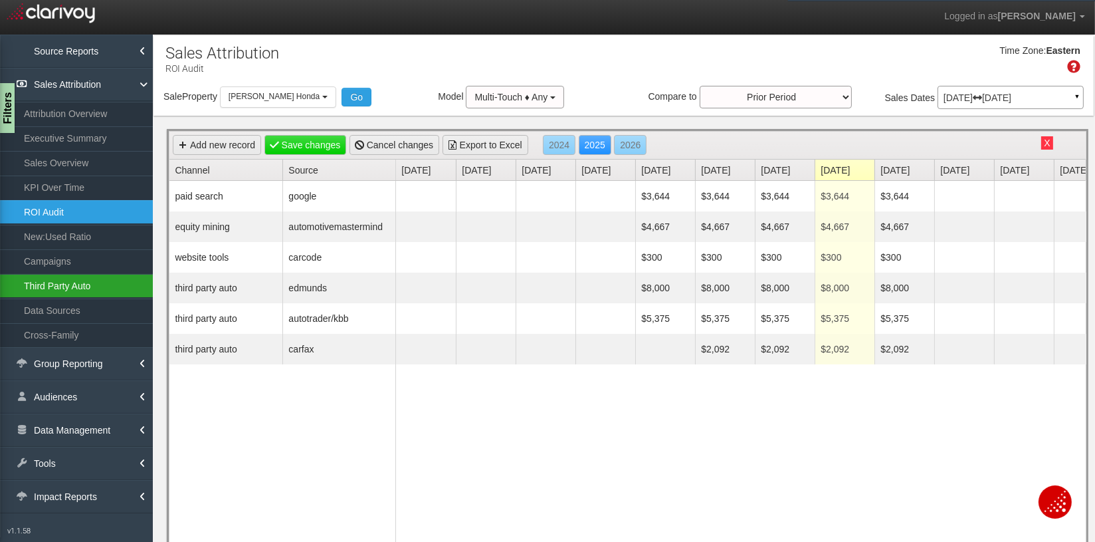
click at [64, 287] on link "Third Party Auto" at bounding box center [76, 286] width 153 height 24
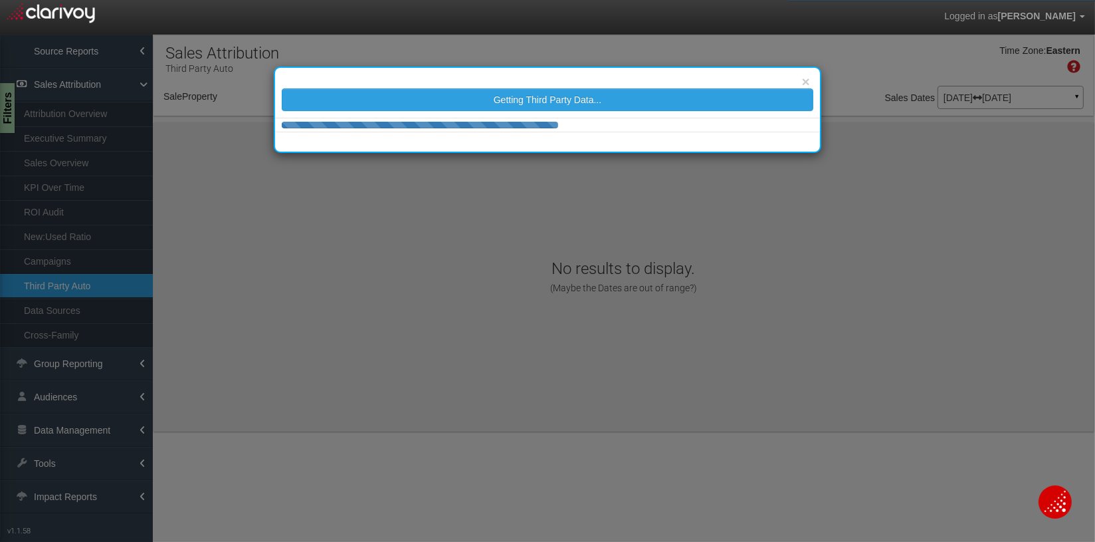
select select "object:16871"
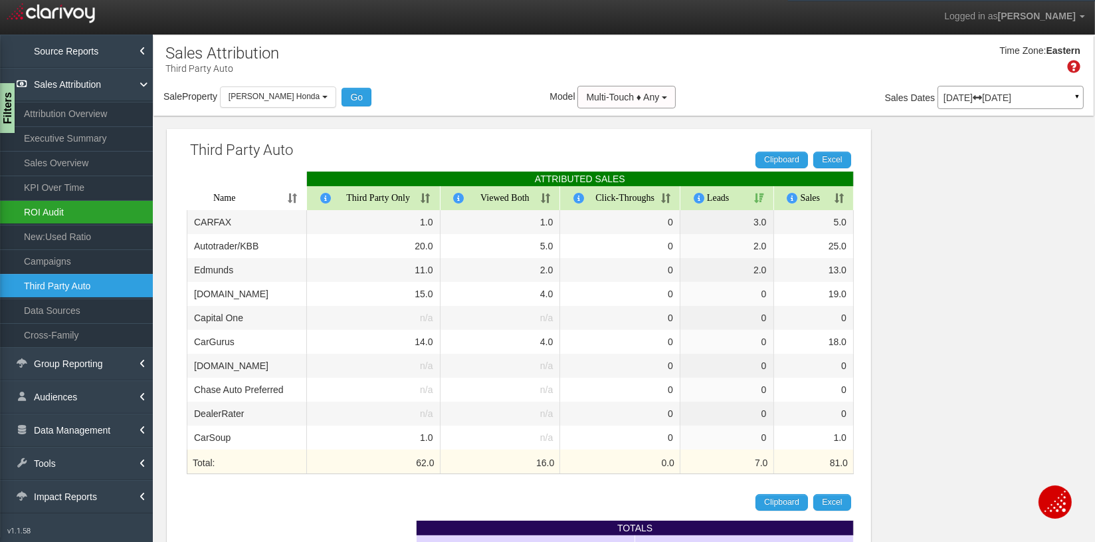
click at [56, 207] on link "ROI Audit" at bounding box center [76, 212] width 153 height 24
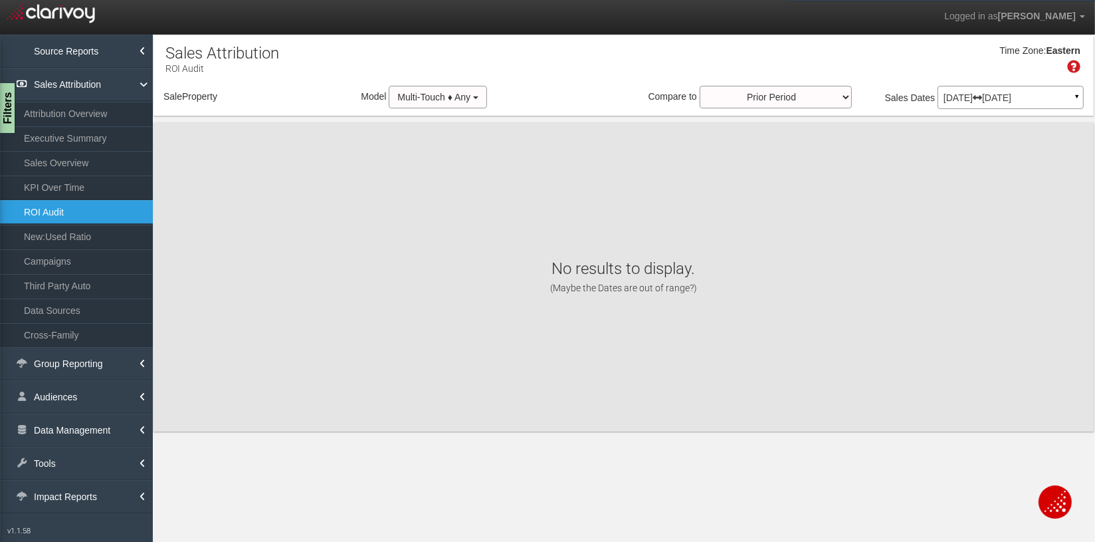
select select "object:19463"
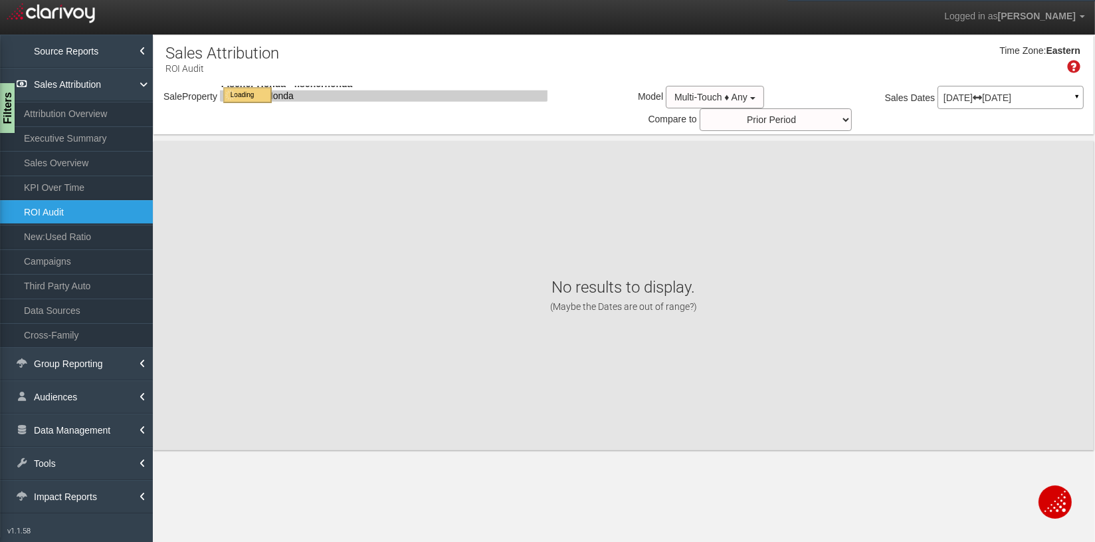
select select "object:19463"
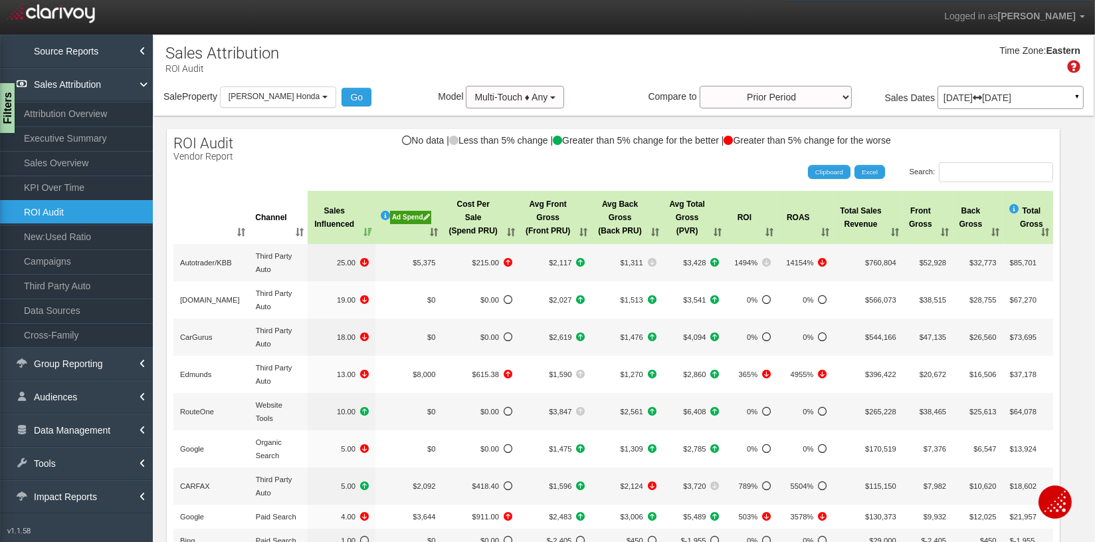
click at [433, 227] on th "Ad Spend" at bounding box center [409, 217] width 66 height 53
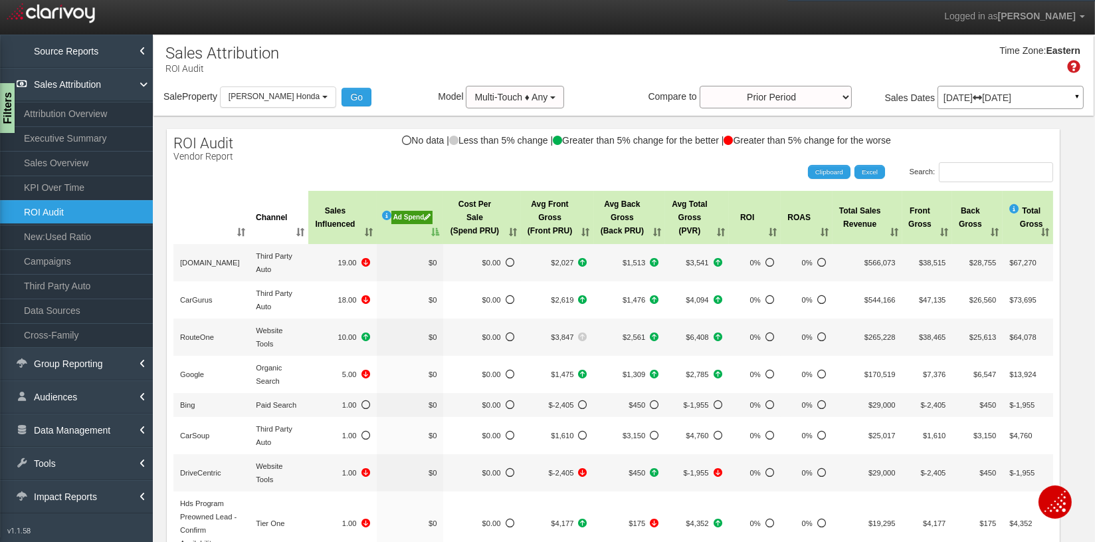
click at [433, 227] on th "Ad Spend" at bounding box center [410, 217] width 67 height 53
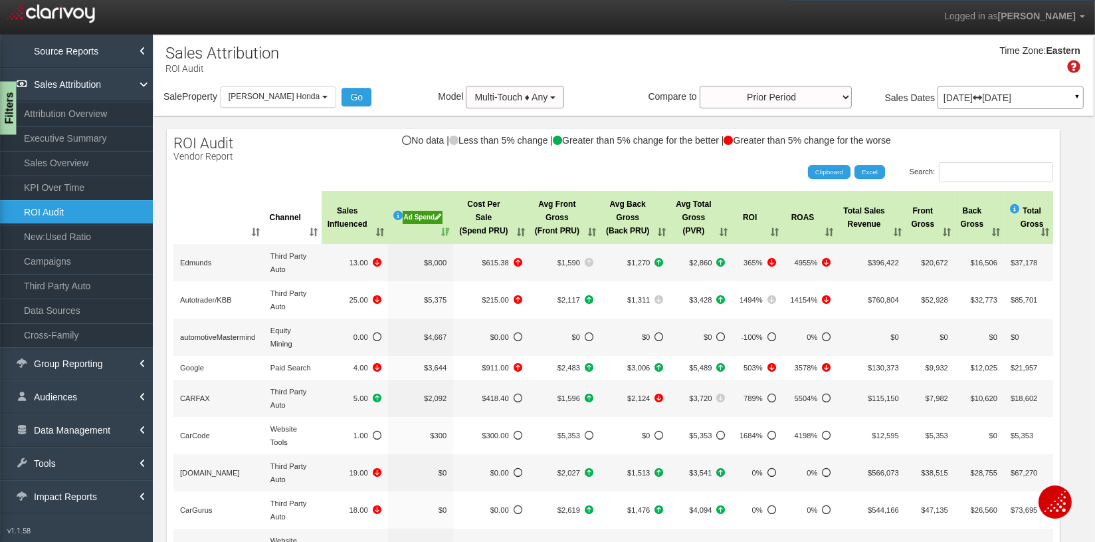
click at [9, 125] on div "Filters" at bounding box center [8, 108] width 17 height 53
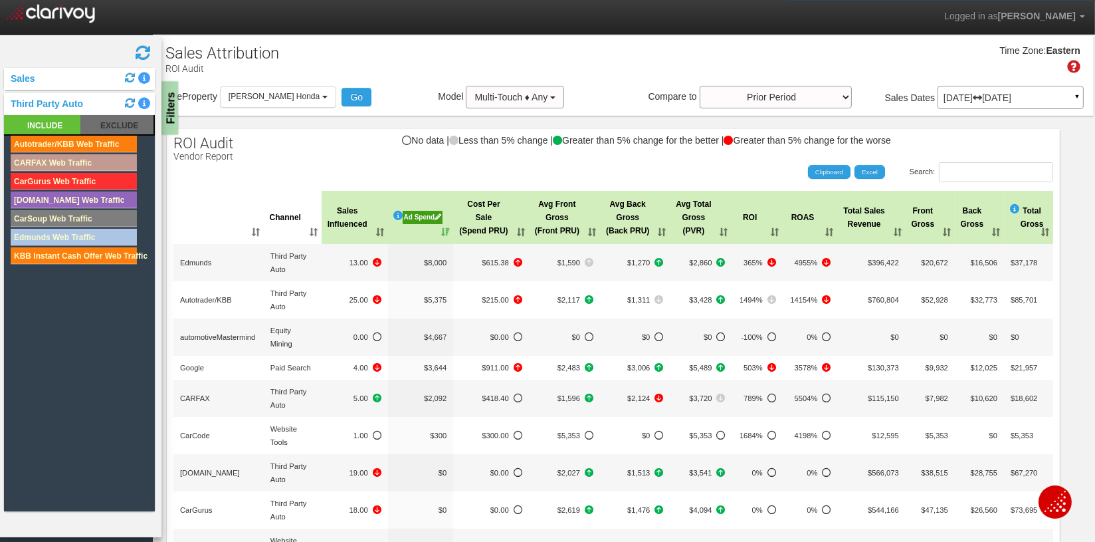
click at [169, 118] on div "Filters" at bounding box center [170, 108] width 17 height 53
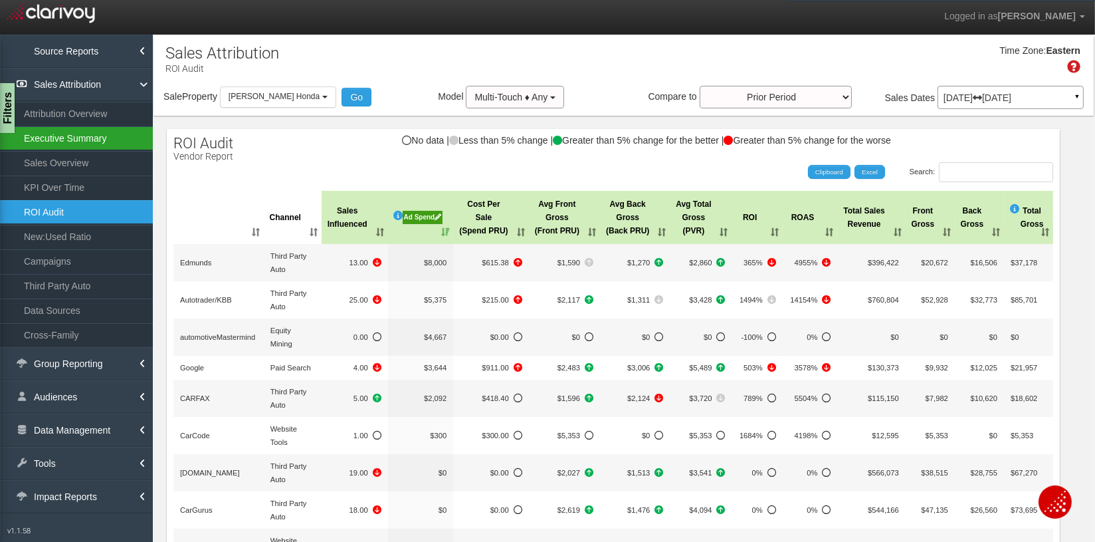
click at [72, 138] on link "Executive Summary" at bounding box center [76, 138] width 153 height 24
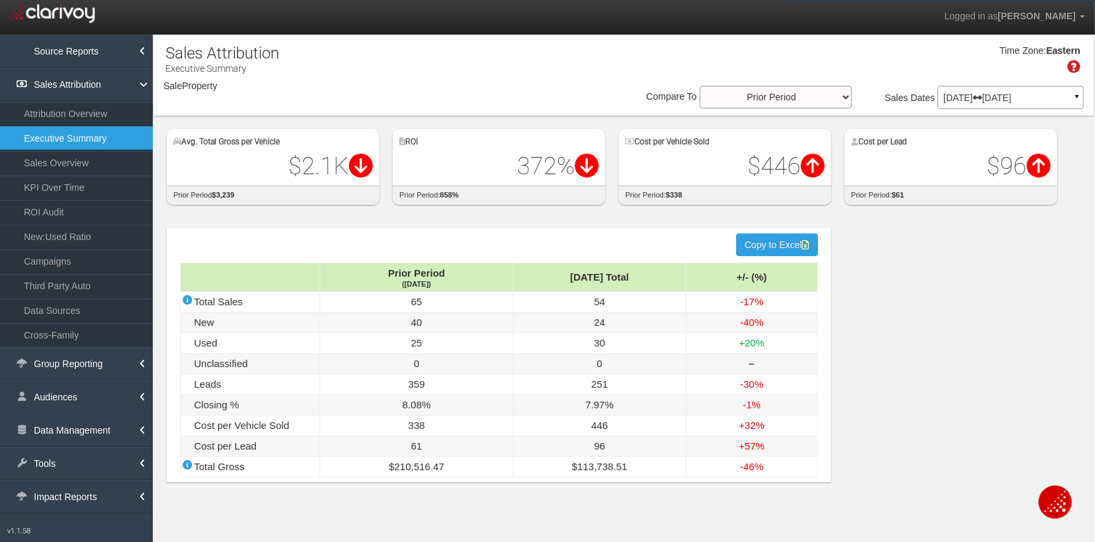
select select "object:22065"
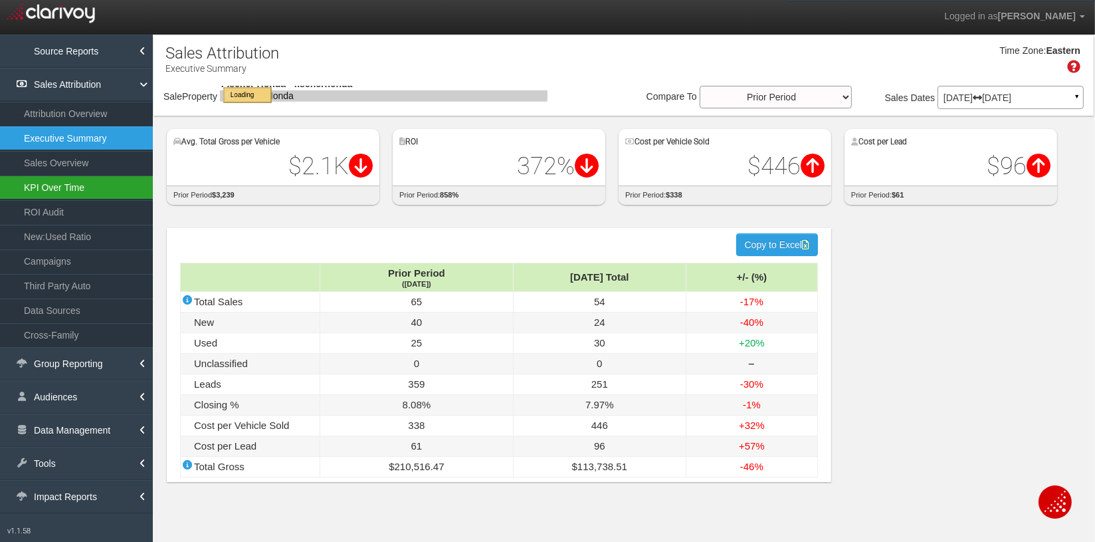
select select "object:22065"
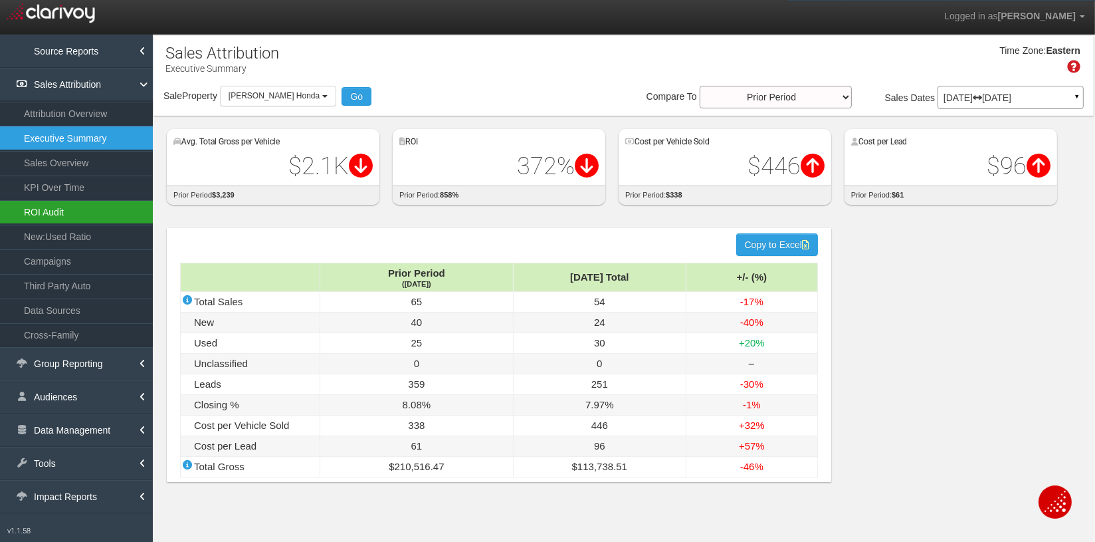
click at [52, 210] on link "ROI Audit" at bounding box center [76, 212] width 153 height 24
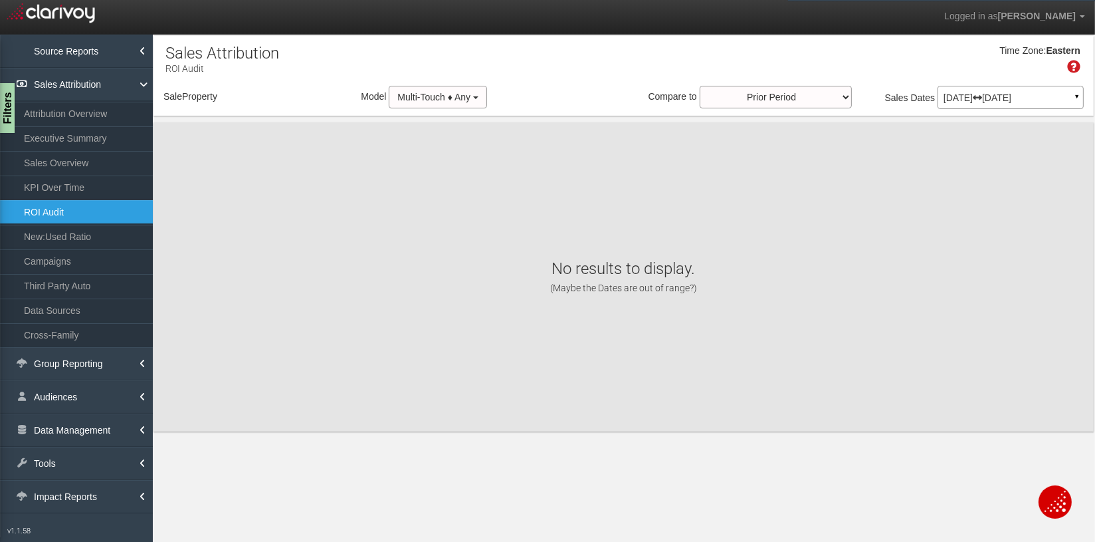
select select "object:24657"
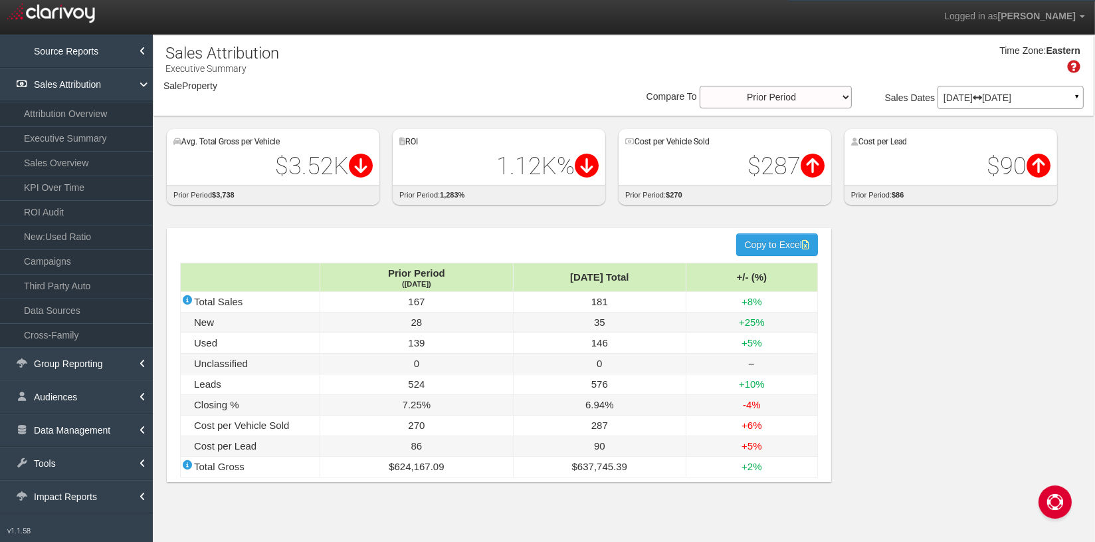
select select "object:1383"
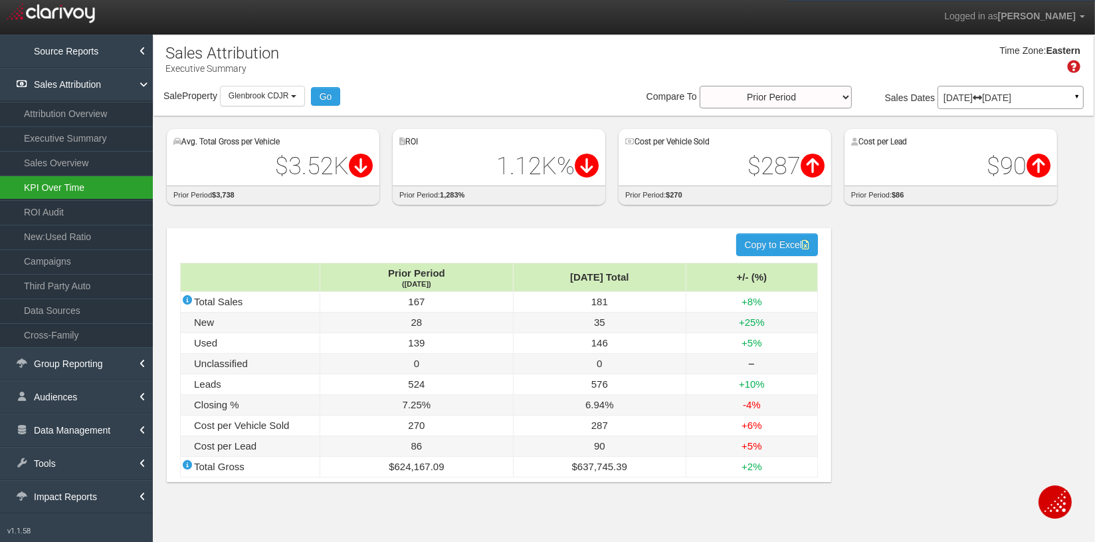
click at [54, 186] on link "KPI Over Time" at bounding box center [76, 187] width 153 height 24
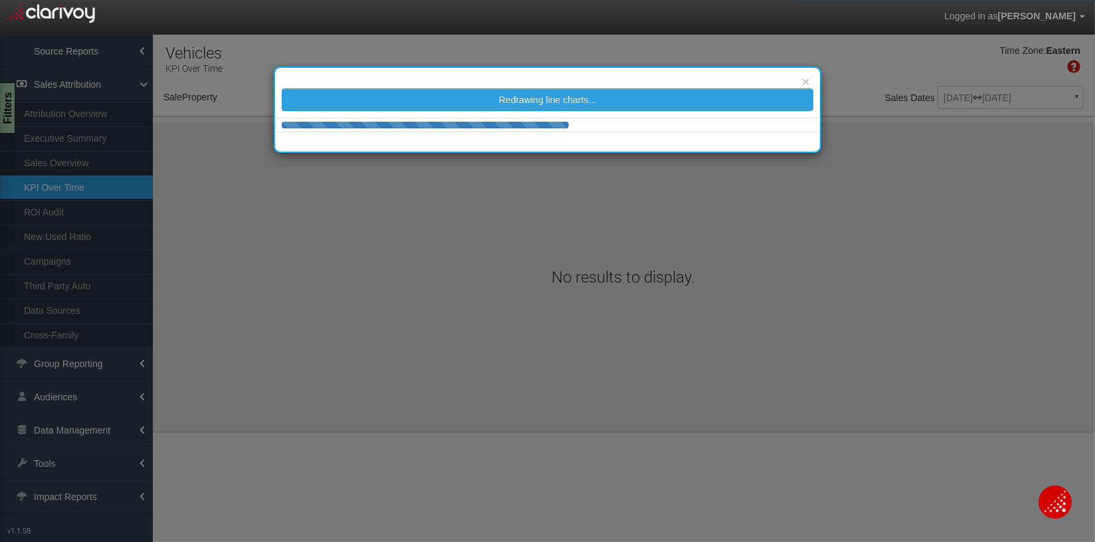
select select "object:4007"
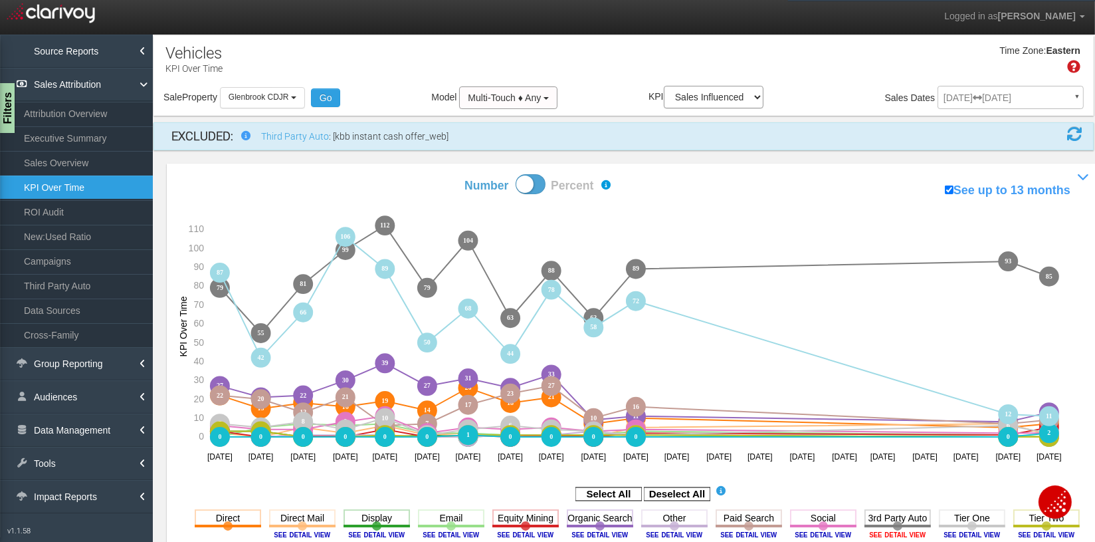
click at [904, 534] on image at bounding box center [898, 534] width 60 height 8
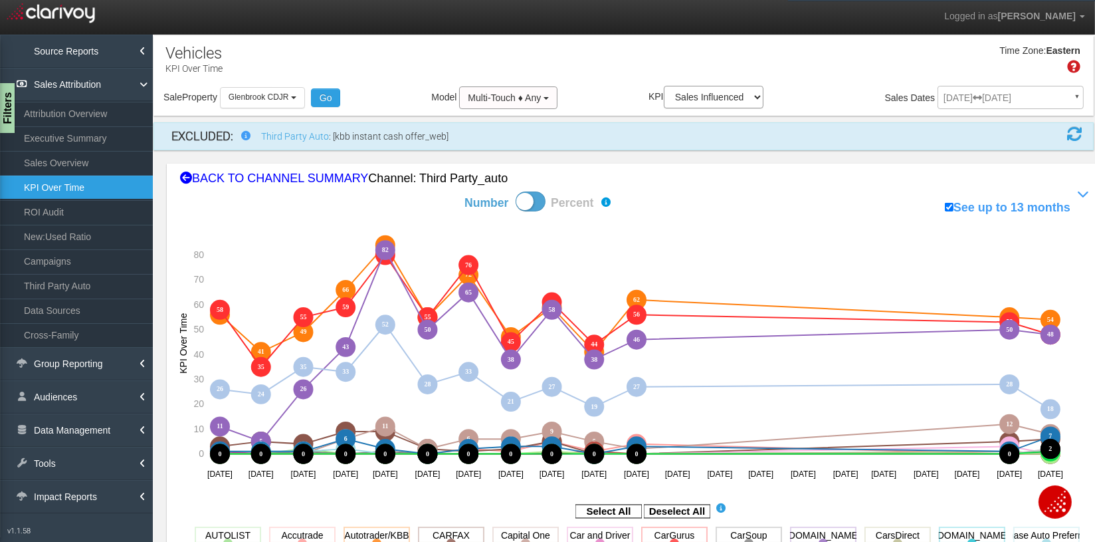
click at [541, 206] on span at bounding box center [531, 201] width 30 height 20
click at [418, 191] on input "Number Percent" at bounding box center [417, 191] width 1 height 1
checkbox input "true"
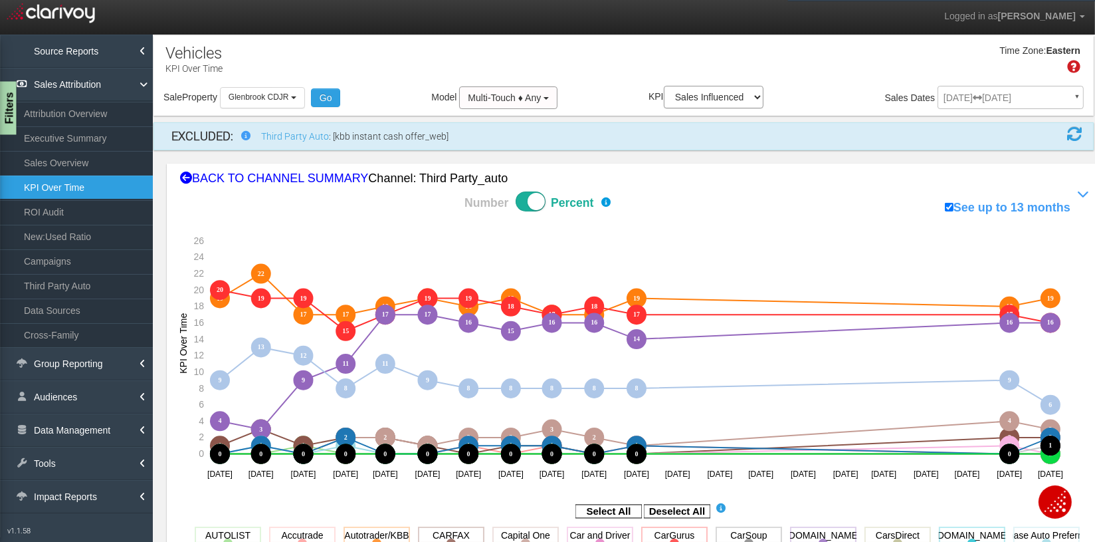
click at [11, 124] on div "Filters" at bounding box center [8, 108] width 17 height 53
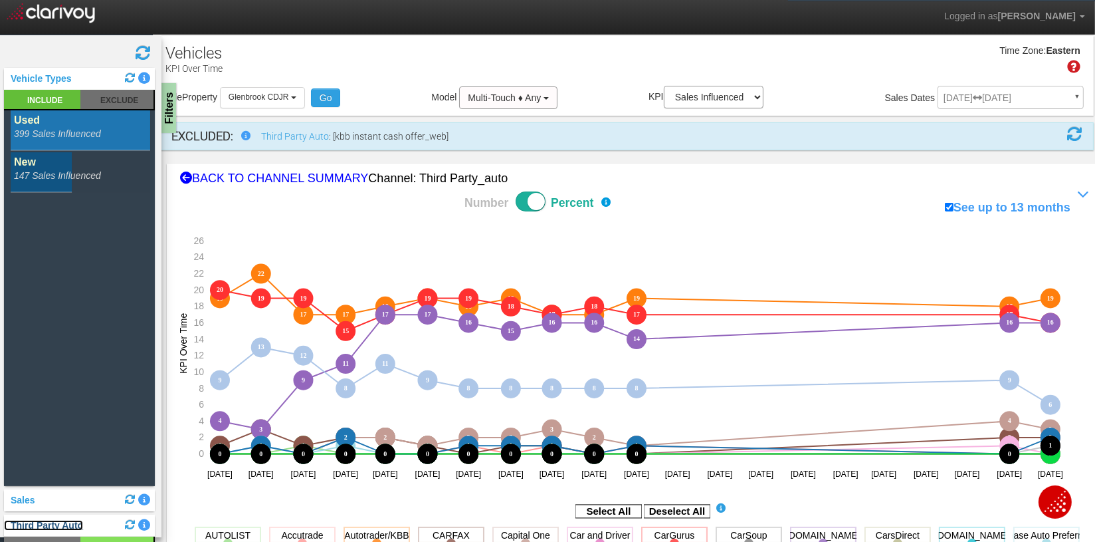
click at [31, 528] on link "Third Party Auto" at bounding box center [43, 525] width 79 height 11
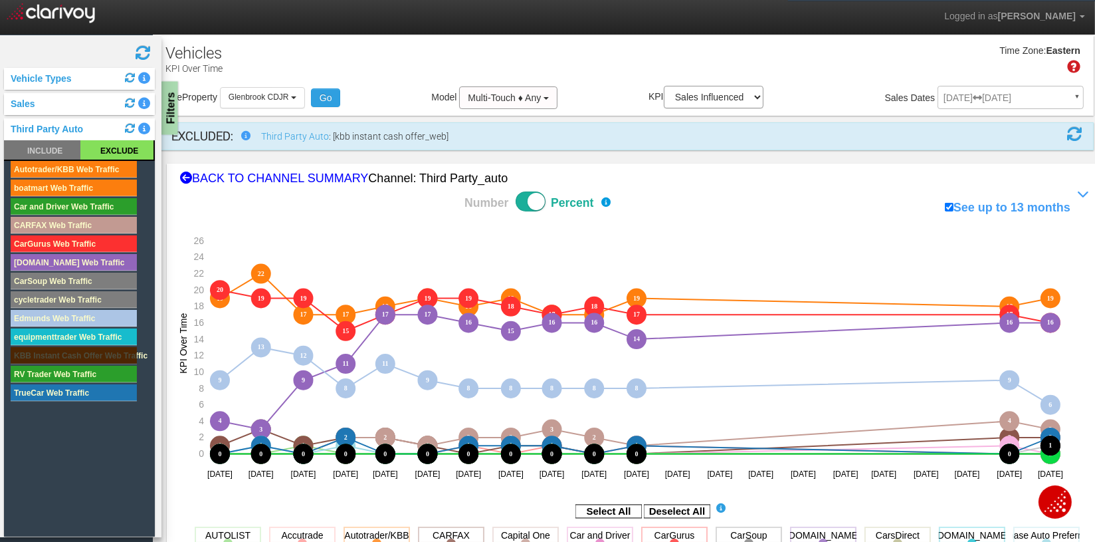
click at [172, 116] on div "Filters" at bounding box center [170, 108] width 17 height 53
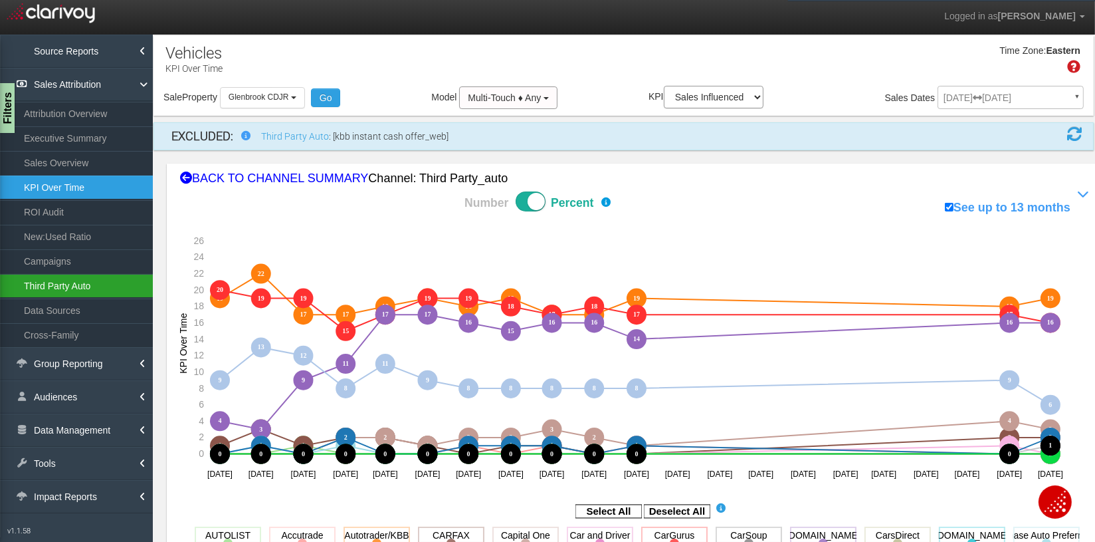
click at [68, 284] on link "Third Party Auto" at bounding box center [76, 286] width 153 height 24
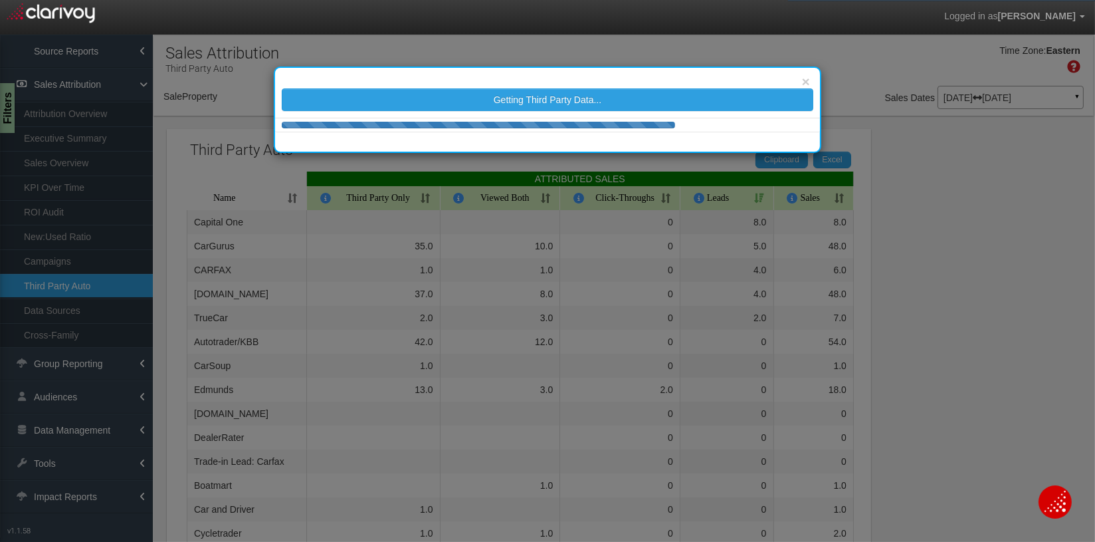
select select "object:6811"
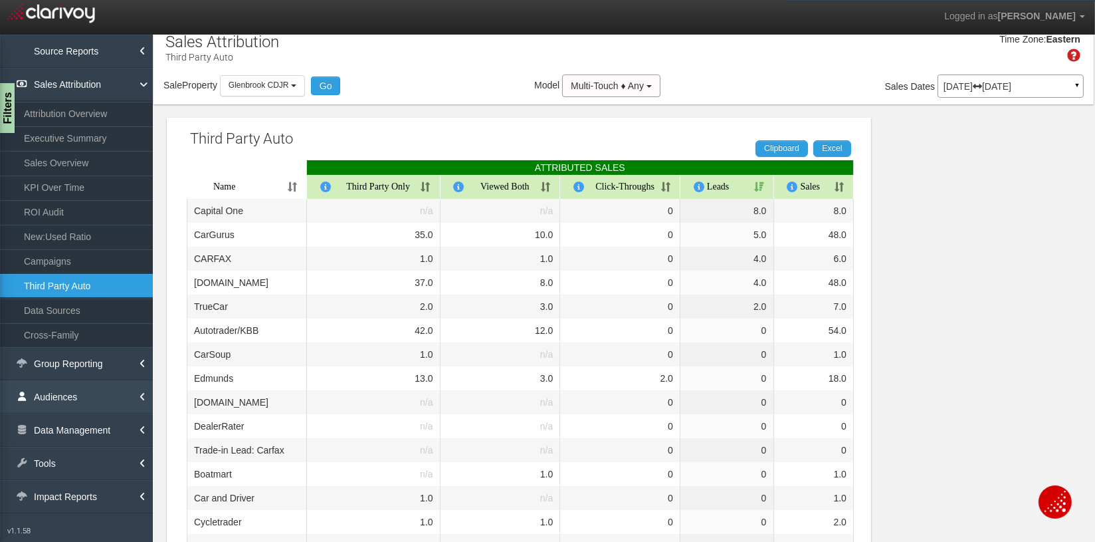
scroll to position [13, 0]
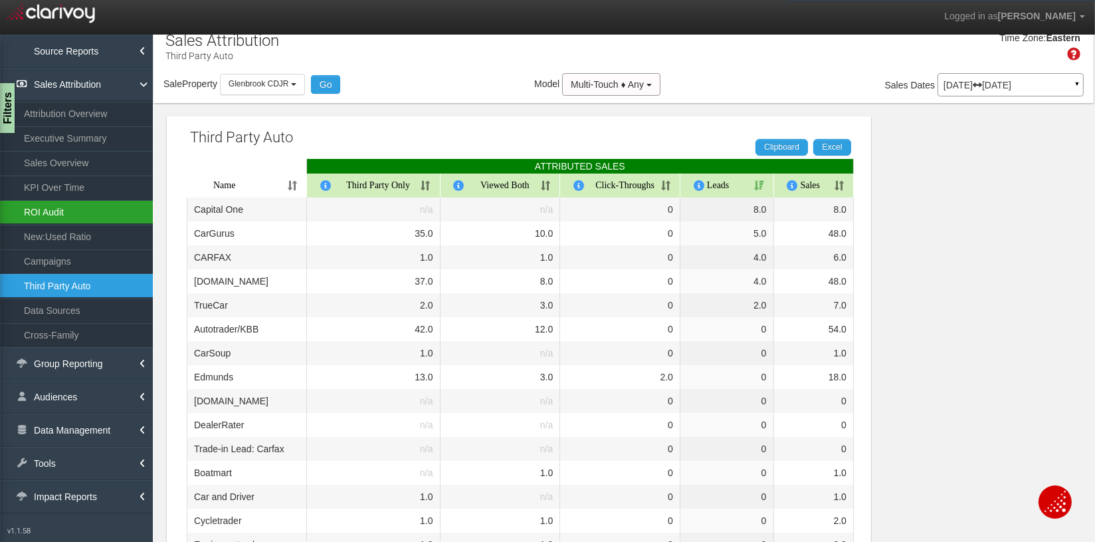
click at [50, 213] on link "ROI Audit" at bounding box center [76, 212] width 153 height 24
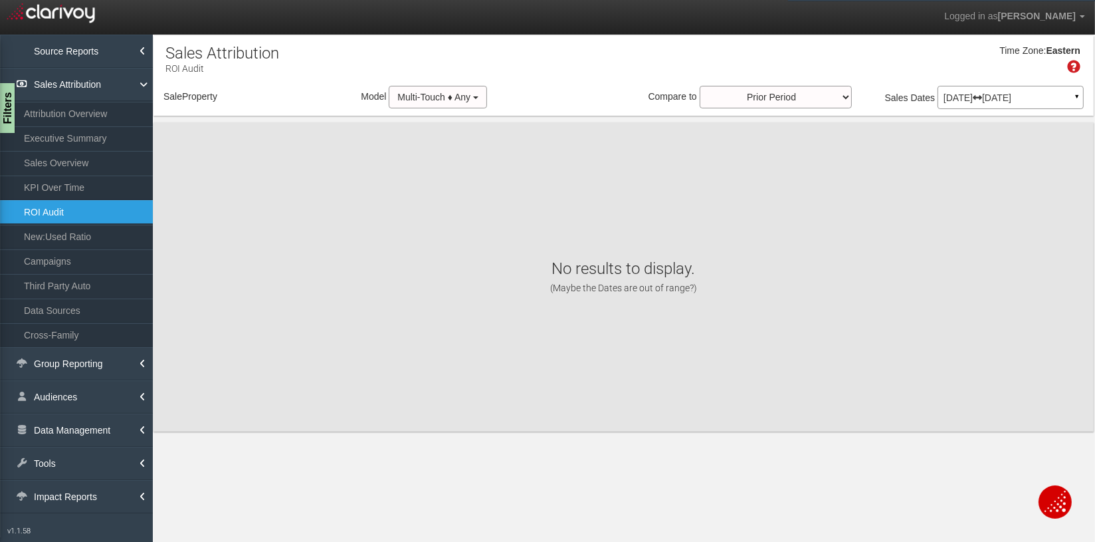
select select "object:9403"
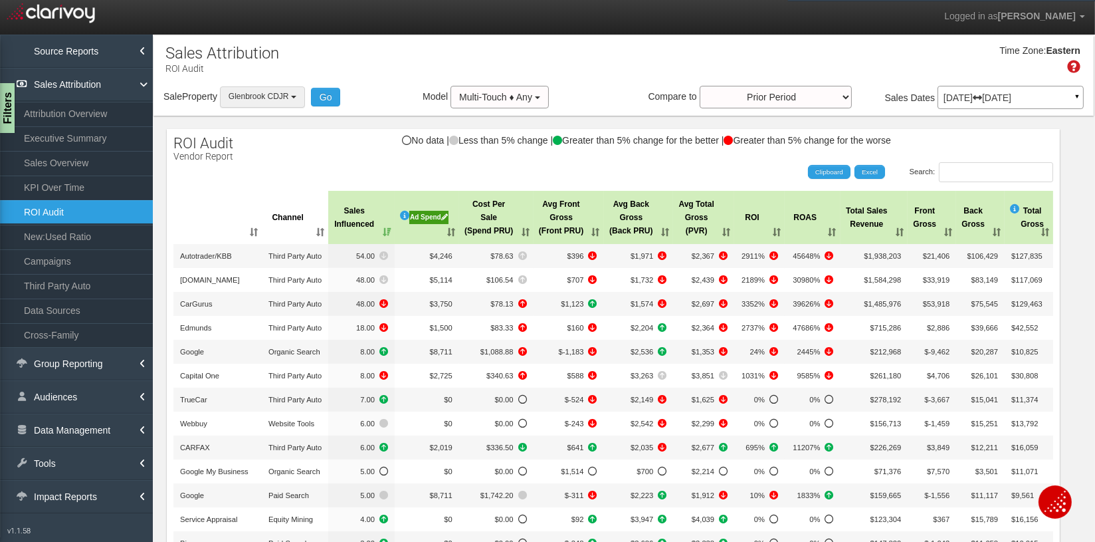
click at [279, 101] on span "Glenbrook CDJR" at bounding box center [259, 96] width 60 height 9
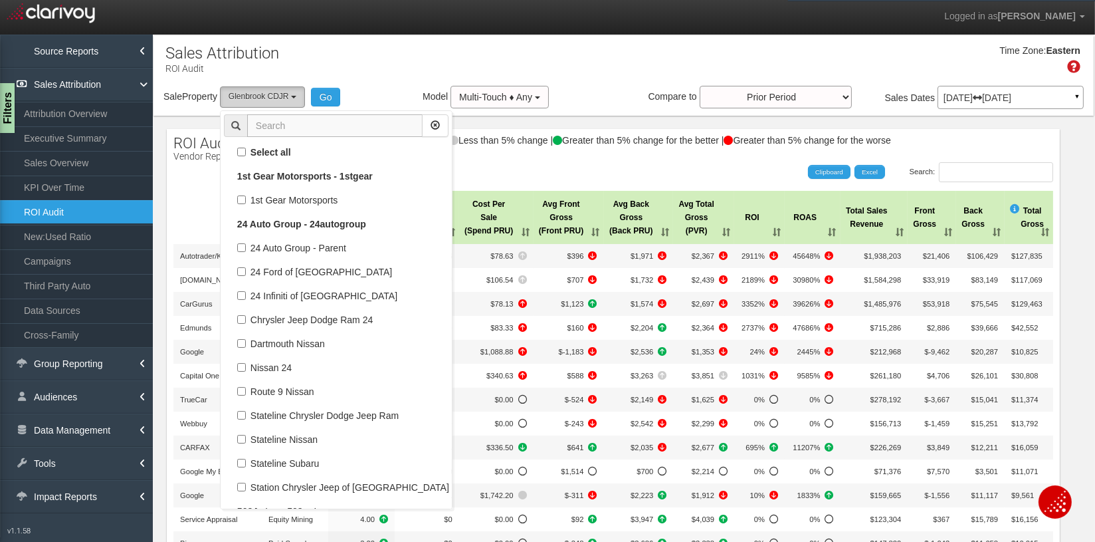
scroll to position [31323, 0]
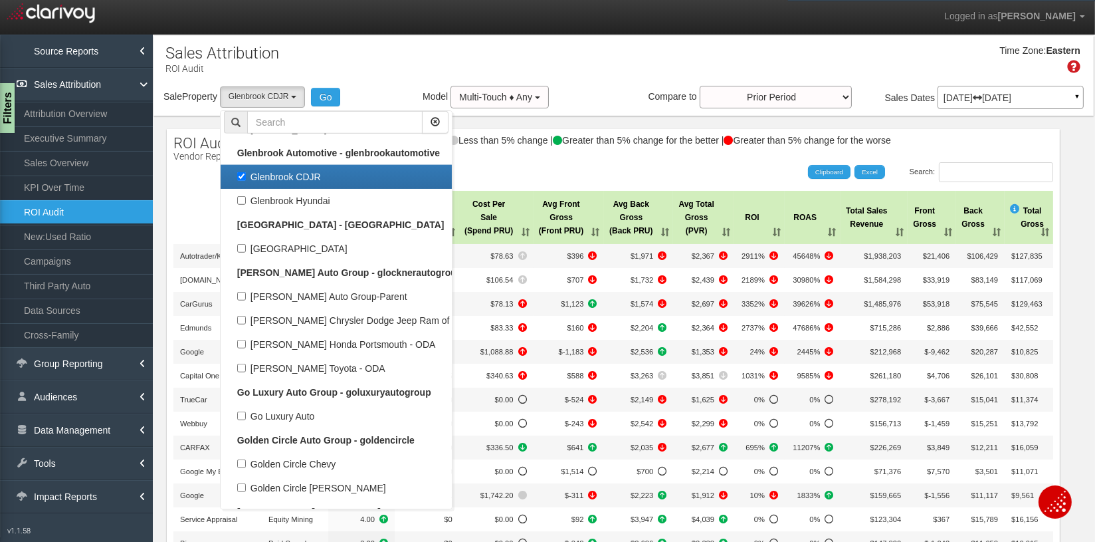
click at [304, 173] on label "Glenbrook CDJR" at bounding box center [336, 176] width 225 height 17
click at [246, 173] on input "Glenbrook CDJR" at bounding box center [241, 176] width 9 height 9
checkbox input "false"
select select
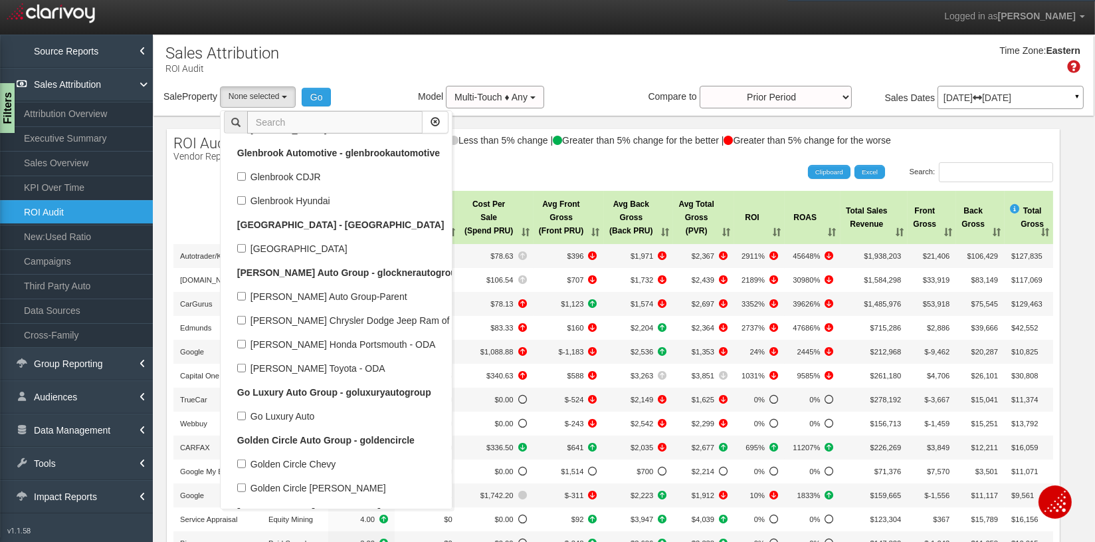
click at [275, 120] on input "text" at bounding box center [334, 122] width 175 height 23
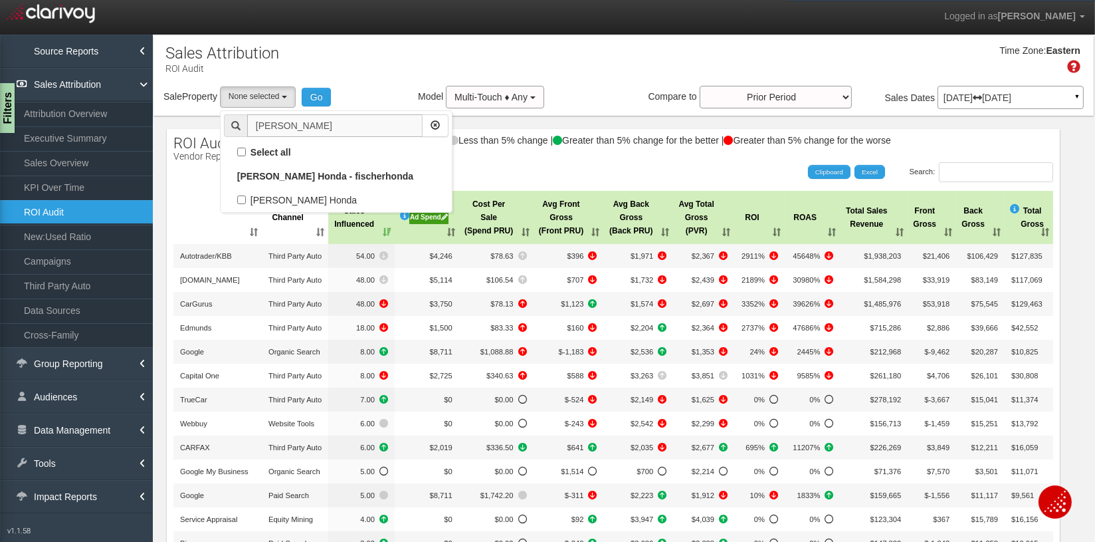
scroll to position [0, 0]
type input "fischer"
click at [292, 196] on label "[PERSON_NAME] Honda" at bounding box center [336, 199] width 225 height 17
click at [246, 196] on input "[PERSON_NAME] Honda" at bounding box center [241, 199] width 9 height 9
checkbox input "true"
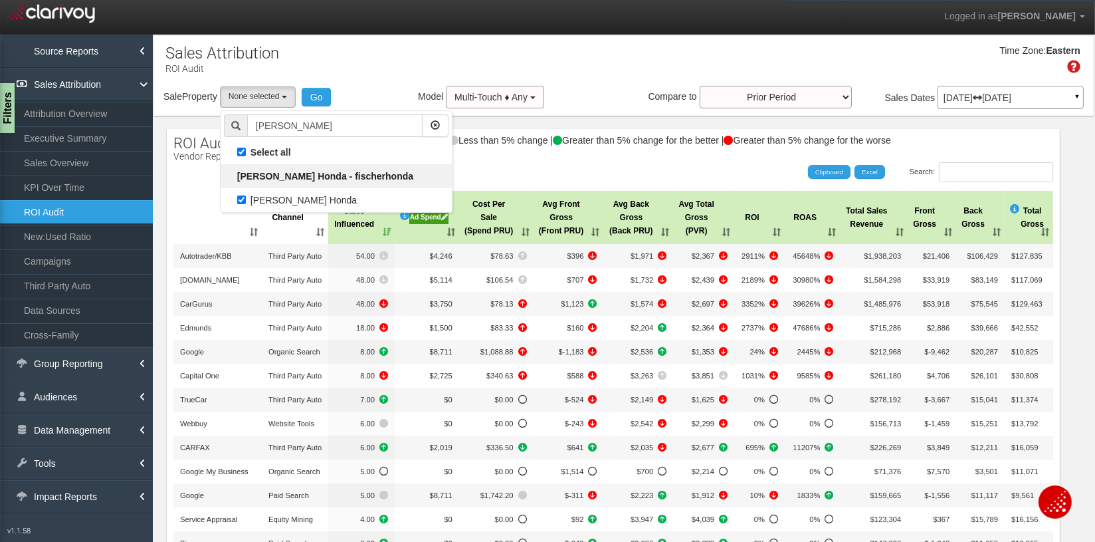
select select "object:9310"
checkbox input "true"
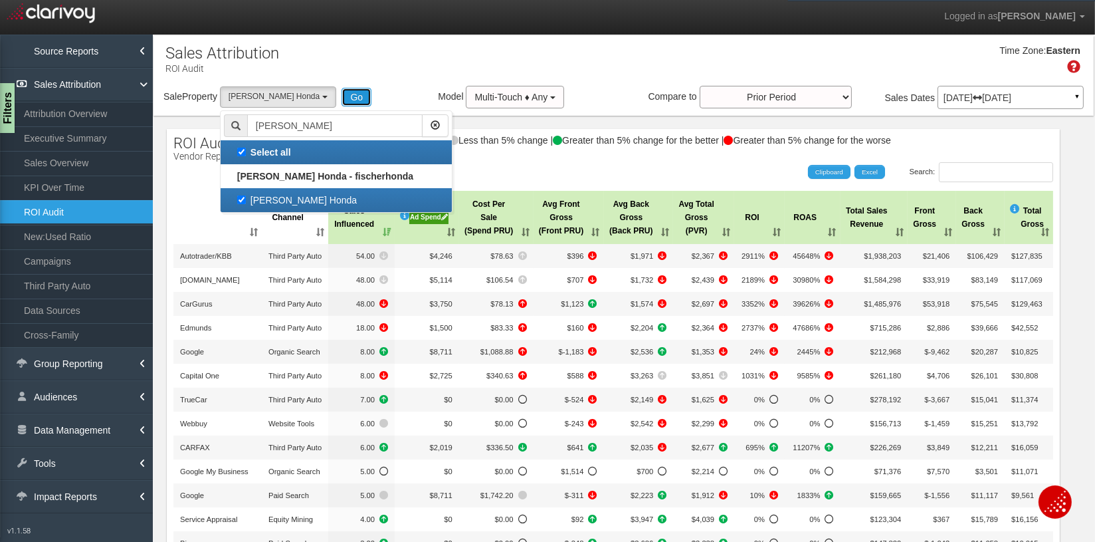
click at [342, 96] on button "Go" at bounding box center [357, 97] width 30 height 19
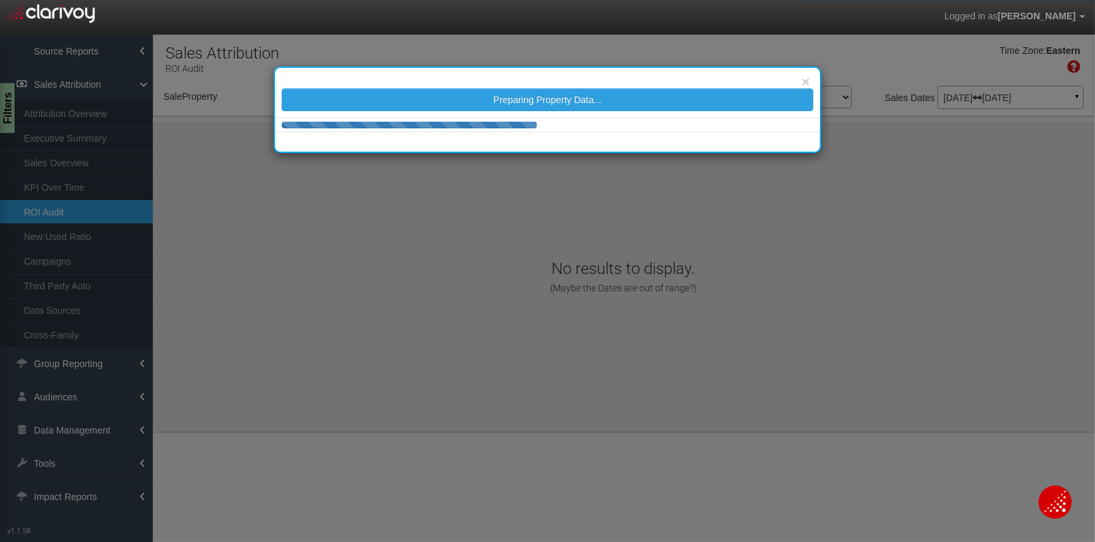
select select "object:11920"
